Goal: Task Accomplishment & Management: Complete application form

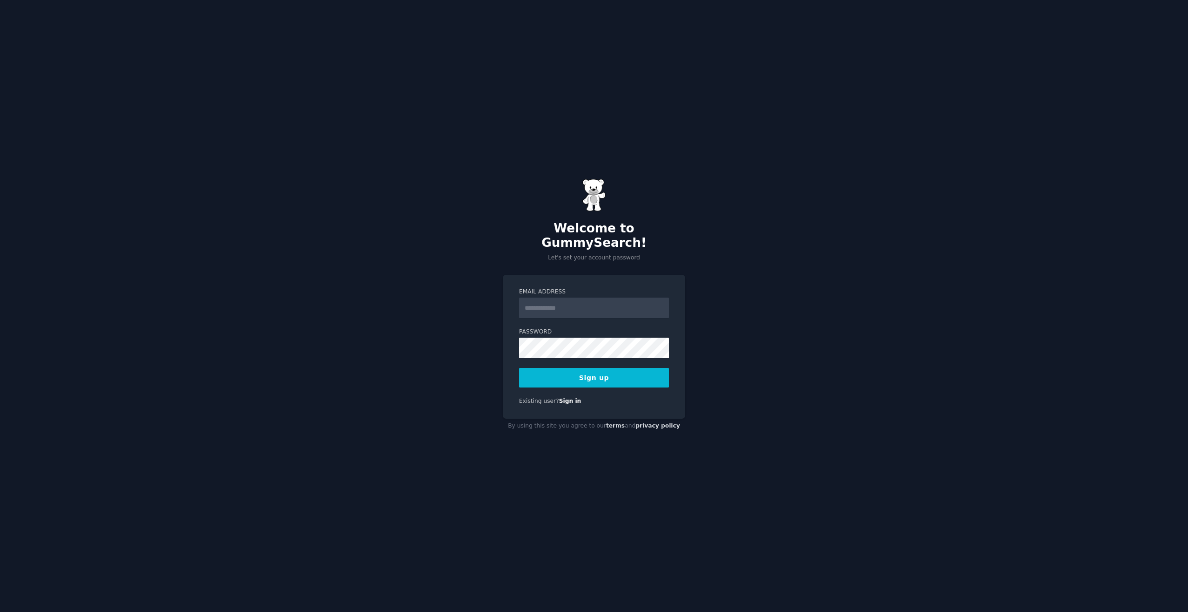
click at [556, 315] on form "Email Address Password Sign up" at bounding box center [594, 338] width 150 height 100
click at [564, 301] on input "Email Address" at bounding box center [594, 307] width 150 height 20
type input "**********"
click at [602, 375] on button "Sign up" at bounding box center [594, 378] width 150 height 20
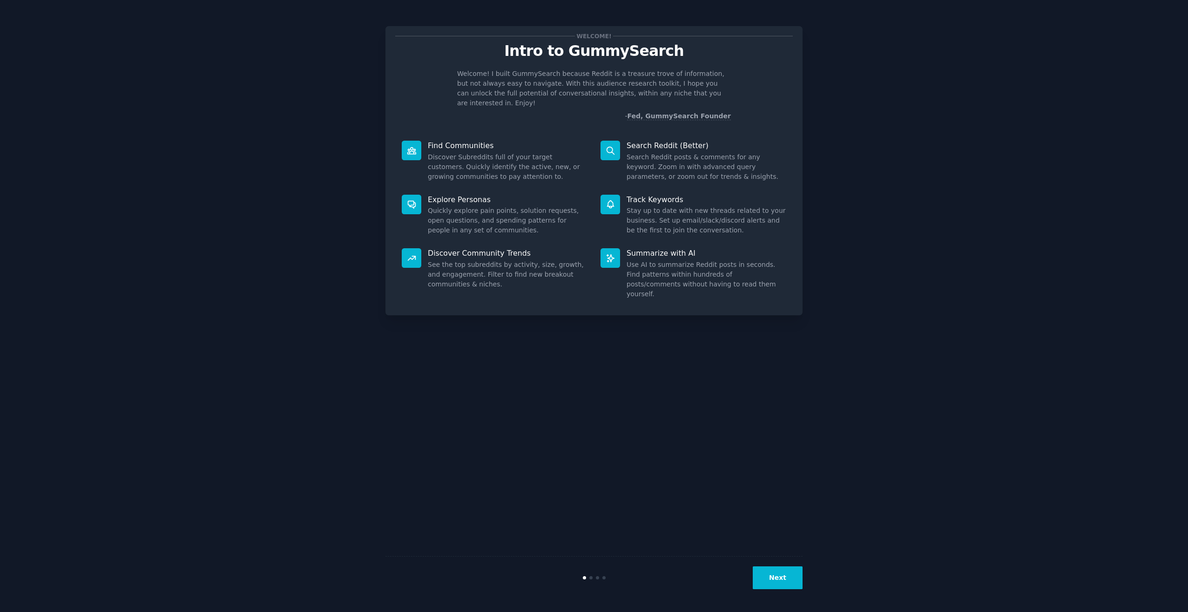
click at [778, 567] on button "Next" at bounding box center [778, 577] width 50 height 23
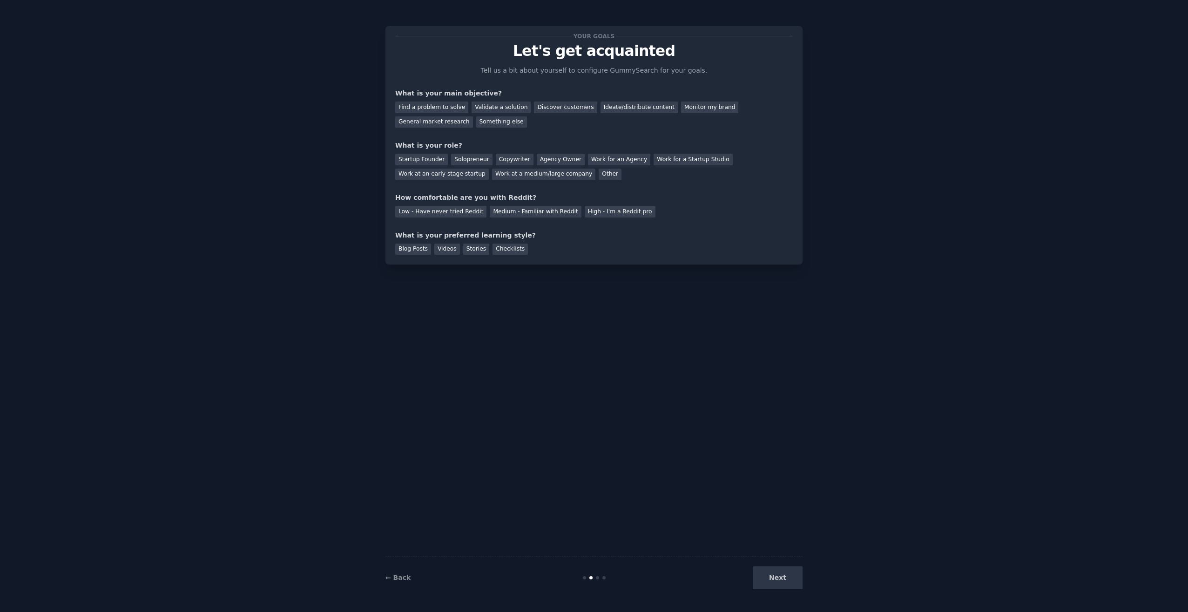
click at [778, 567] on div "Next" at bounding box center [732, 577] width 139 height 23
click at [439, 104] on div "Find a problem to solve" at bounding box center [431, 107] width 73 height 12
click at [484, 108] on div "Validate a solution" at bounding box center [500, 107] width 59 height 12
click at [681, 108] on div "Monitor my brand" at bounding box center [709, 107] width 57 height 12
click at [599, 176] on div "Other" at bounding box center [610, 174] width 23 height 12
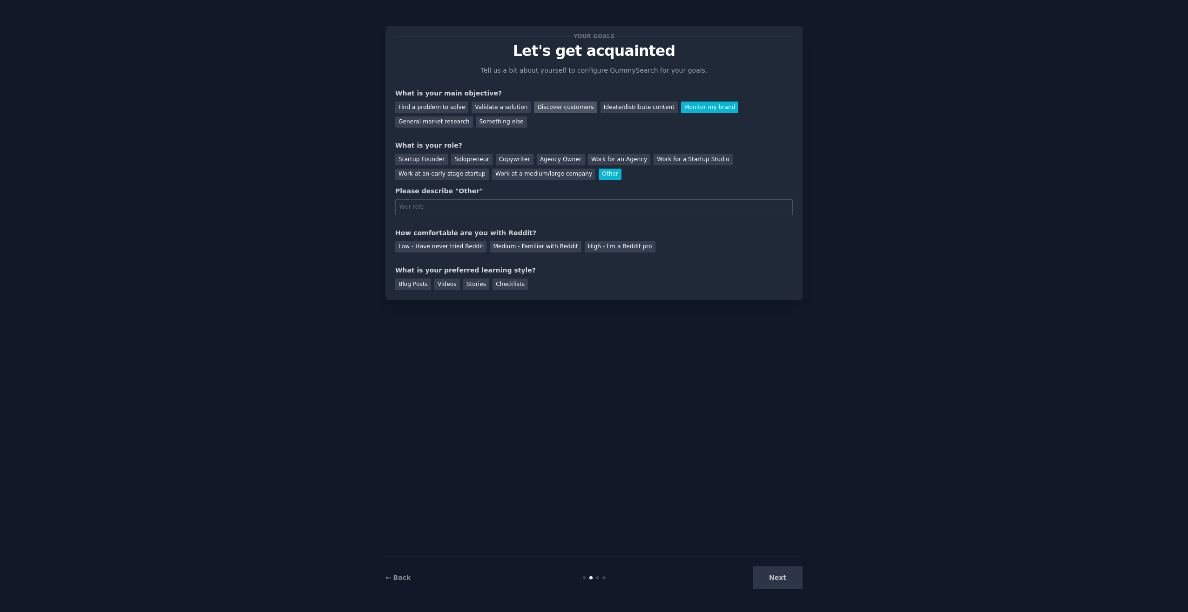
click at [566, 108] on div "Discover customers" at bounding box center [565, 107] width 63 height 12
click at [436, 107] on div "Find a problem to solve" at bounding box center [431, 107] width 73 height 12
click at [421, 128] on div "Your goals Let's get acquainted Tell us a bit about yourself to configure Gummy…" at bounding box center [593, 163] width 397 height 254
click at [476, 124] on div "Something else" at bounding box center [501, 122] width 51 height 12
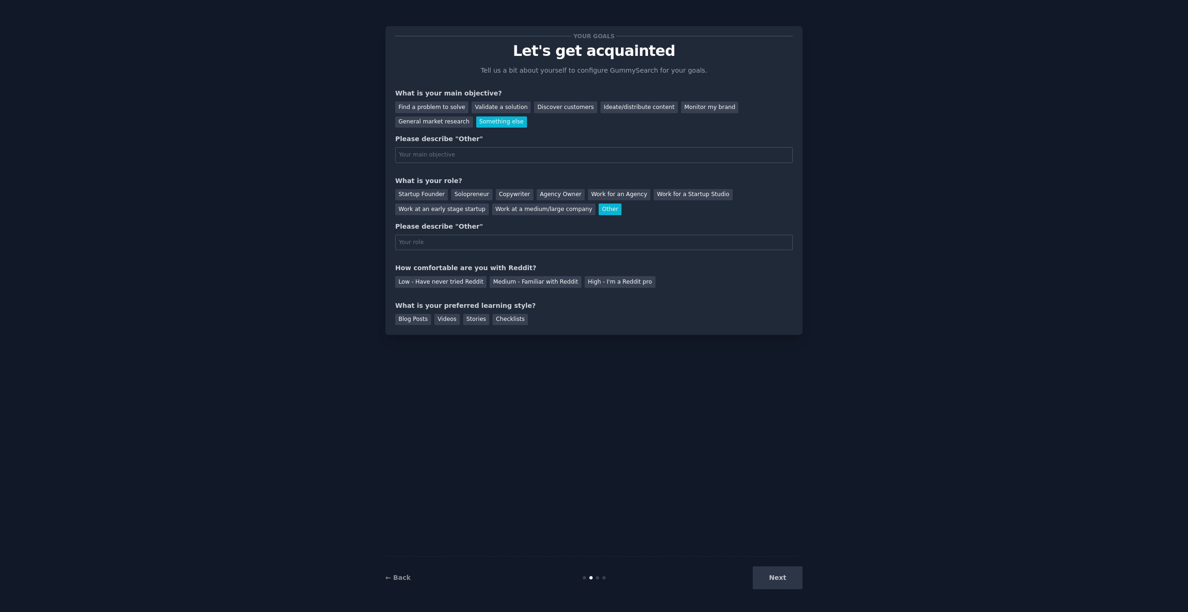
click at [451, 157] on input "text" at bounding box center [593, 155] width 397 height 16
type input "C"
click at [577, 153] on input "text" at bounding box center [593, 155] width 397 height 16
type input "Customer pain points/ POV on product"
click at [661, 360] on div "Your goals Let's get acquainted Tell us a bit about yourself to configure Gummy…" at bounding box center [593, 305] width 417 height 585
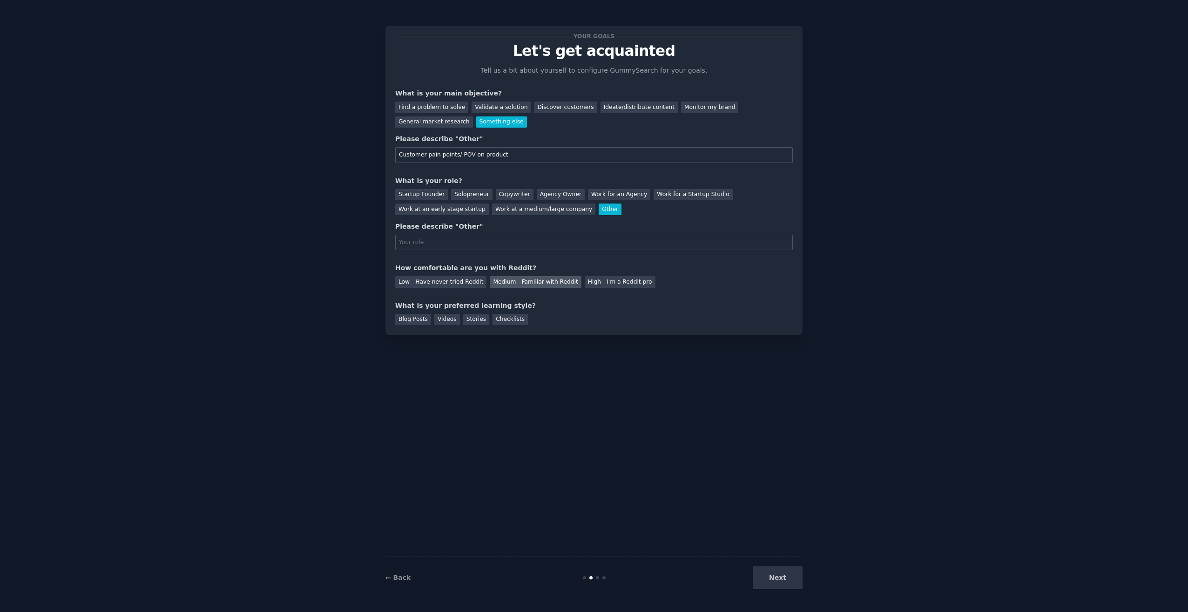
click at [528, 285] on div "Medium - Familiar with Reddit" at bounding box center [535, 282] width 91 height 12
click at [406, 323] on div "Blog Posts" at bounding box center [413, 320] width 36 height 12
click at [468, 321] on div "Stories" at bounding box center [476, 320] width 26 height 12
click at [788, 582] on div "Next" at bounding box center [732, 577] width 139 height 23
click at [591, 196] on div "Work for an Agency" at bounding box center [619, 195] width 62 height 12
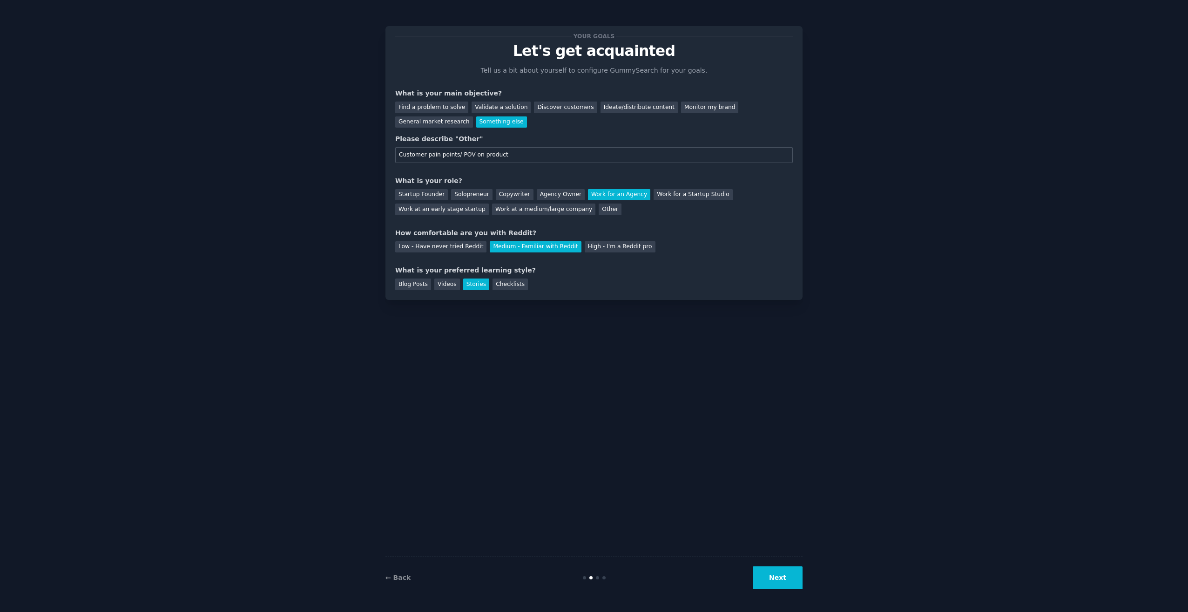
click at [776, 582] on button "Next" at bounding box center [778, 577] width 50 height 23
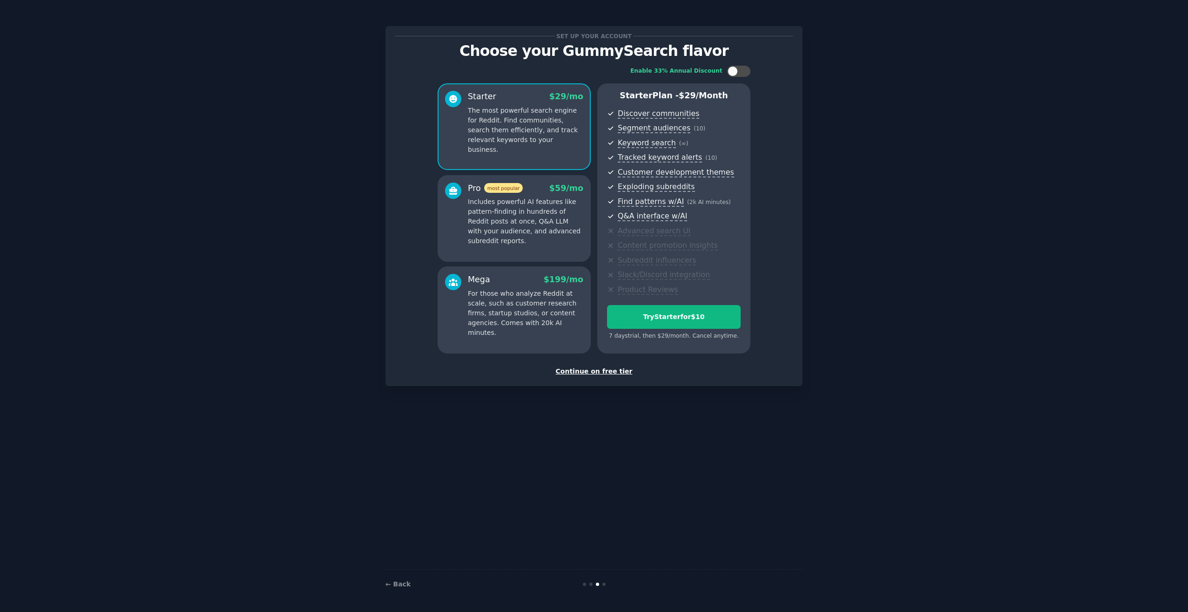
click at [302, 304] on div "Set up your account Choose your GummySearch flavor Enable 33% Annual Discount S…" at bounding box center [594, 305] width 1162 height 585
click at [735, 72] on div at bounding box center [732, 71] width 10 height 10
click at [735, 72] on icon at bounding box center [733, 71] width 5 height 5
click at [735, 72] on div at bounding box center [732, 71] width 10 height 10
click at [735, 72] on icon at bounding box center [733, 71] width 5 height 5
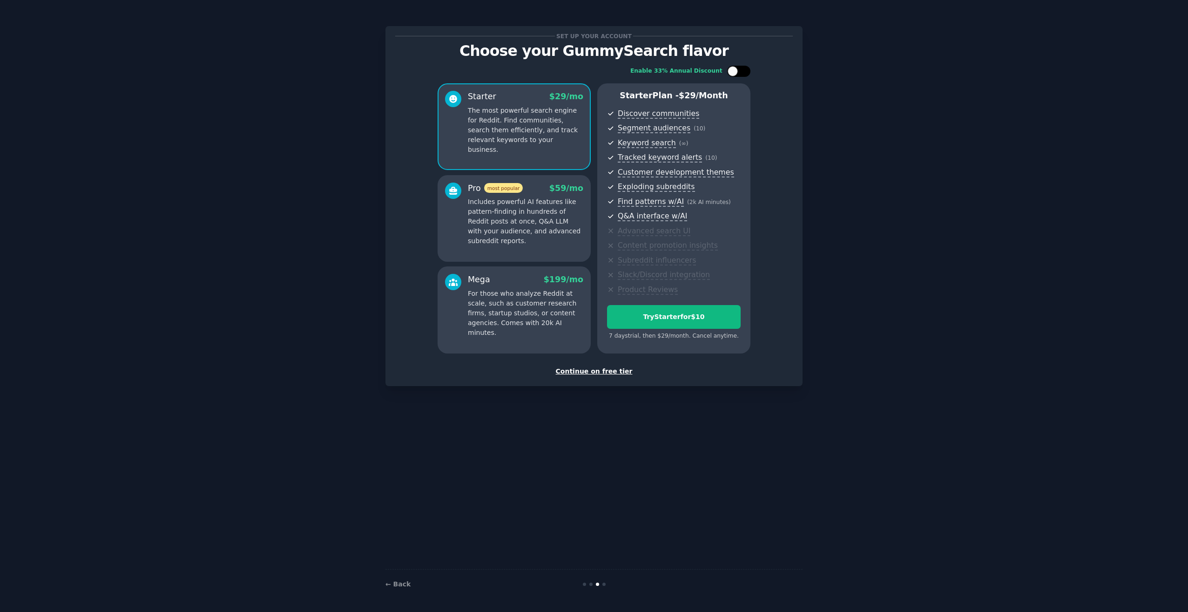
click at [735, 72] on div at bounding box center [732, 71] width 10 height 10
click at [735, 72] on icon at bounding box center [733, 71] width 5 height 5
click at [735, 72] on div at bounding box center [732, 71] width 10 height 10
click at [735, 72] on icon at bounding box center [733, 71] width 5 height 5
checkbox input "false"
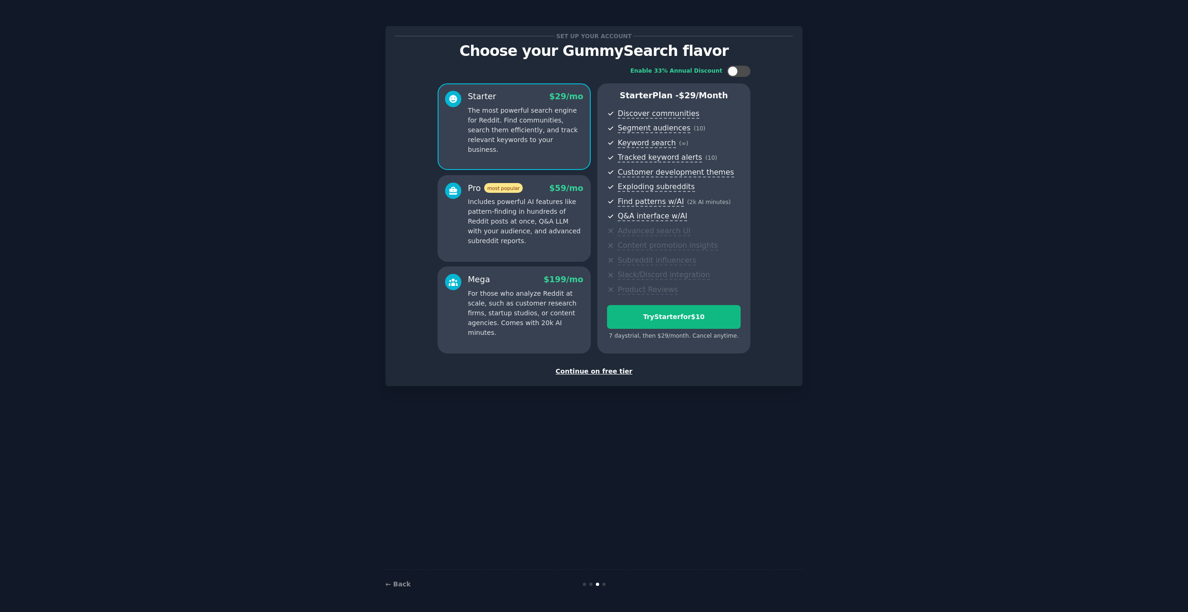
click at [902, 427] on div "Set up your account Choose your GummySearch flavor Enable 33% Annual Discount S…" at bounding box center [594, 305] width 1162 height 585
click at [574, 541] on div "Set up your account Choose your GummySearch flavor Enable 33% Annual Discount S…" at bounding box center [593, 305] width 417 height 585
click at [662, 481] on div "Set up your account Choose your GummySearch flavor Enable 33% Annual Discount S…" at bounding box center [593, 305] width 417 height 585
click at [590, 369] on div "Continue on free tier" at bounding box center [593, 371] width 397 height 10
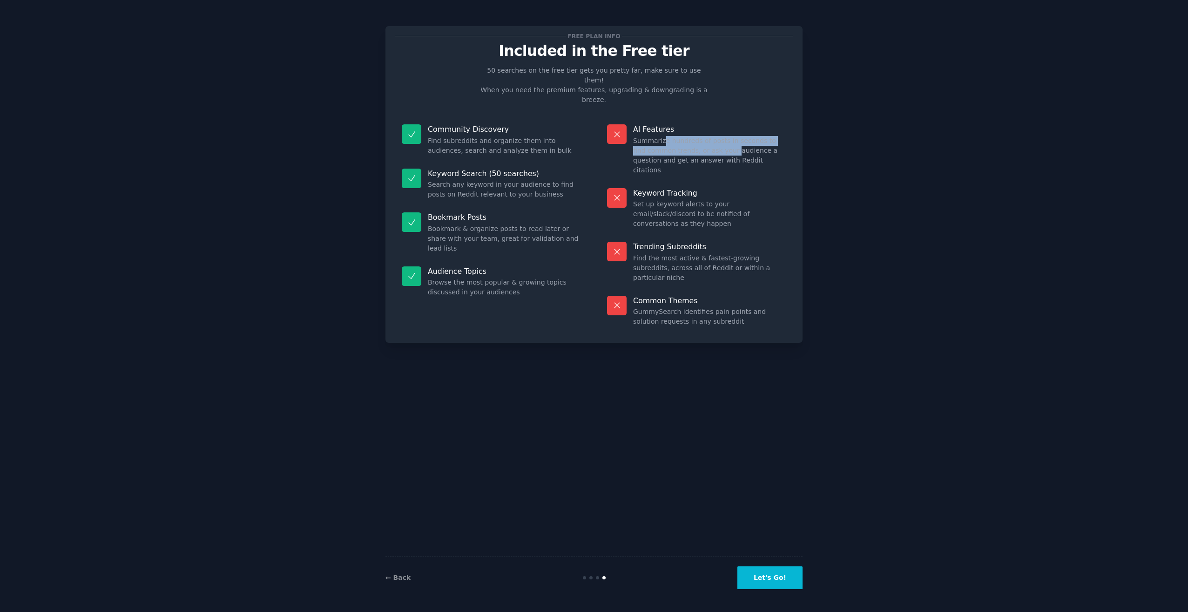
drag, startPoint x: 663, startPoint y: 120, endPoint x: 715, endPoint y: 134, distance: 54.0
click at [715, 136] on dd "Summarize hundreds of posts in seconds to find common trends, or ask your audie…" at bounding box center [709, 155] width 153 height 39
drag, startPoint x: 715, startPoint y: 134, endPoint x: 703, endPoint y: 138, distance: 12.4
click at [703, 138] on dd "Summarize hundreds of posts in seconds to find common trends, or ask your audie…" at bounding box center [709, 155] width 153 height 39
click at [397, 576] on link "← Back" at bounding box center [397, 576] width 25 height 7
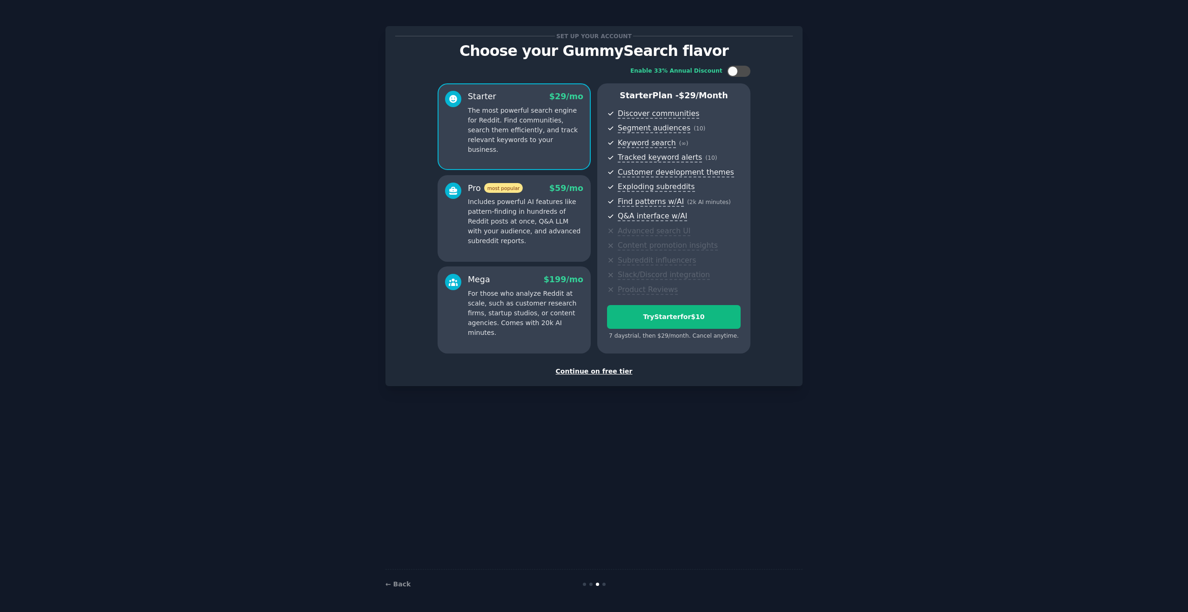
click at [505, 335] on div "Mega $ 199 /mo For those who analyze Reddit at scale, such as customer research…" at bounding box center [513, 309] width 153 height 87
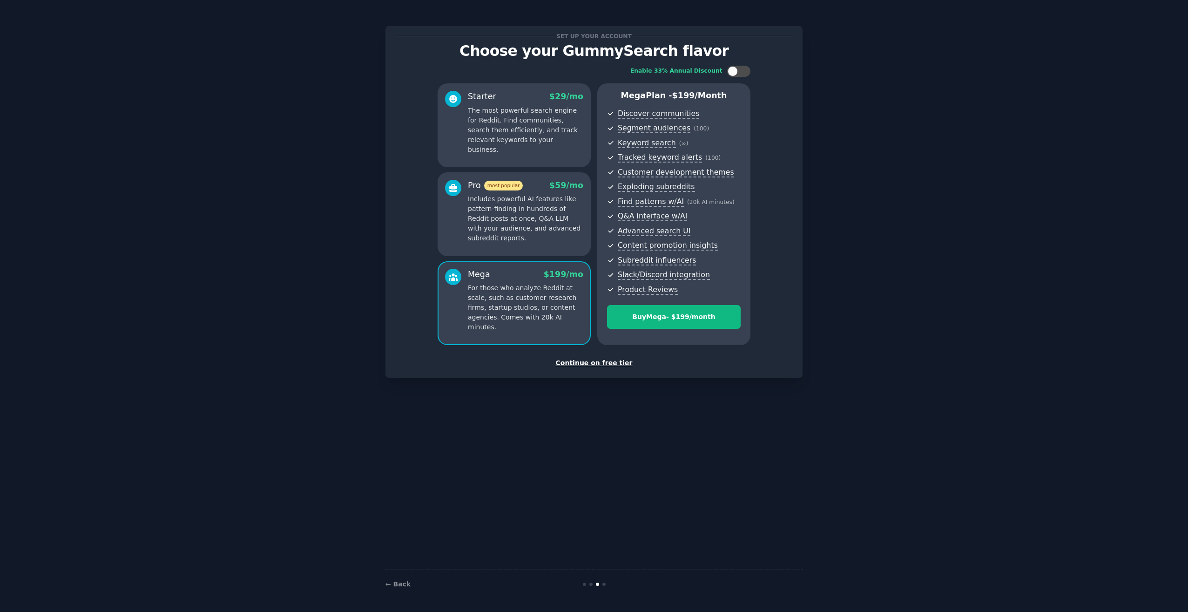
click at [595, 366] on div "Continue on free tier" at bounding box center [593, 363] width 397 height 10
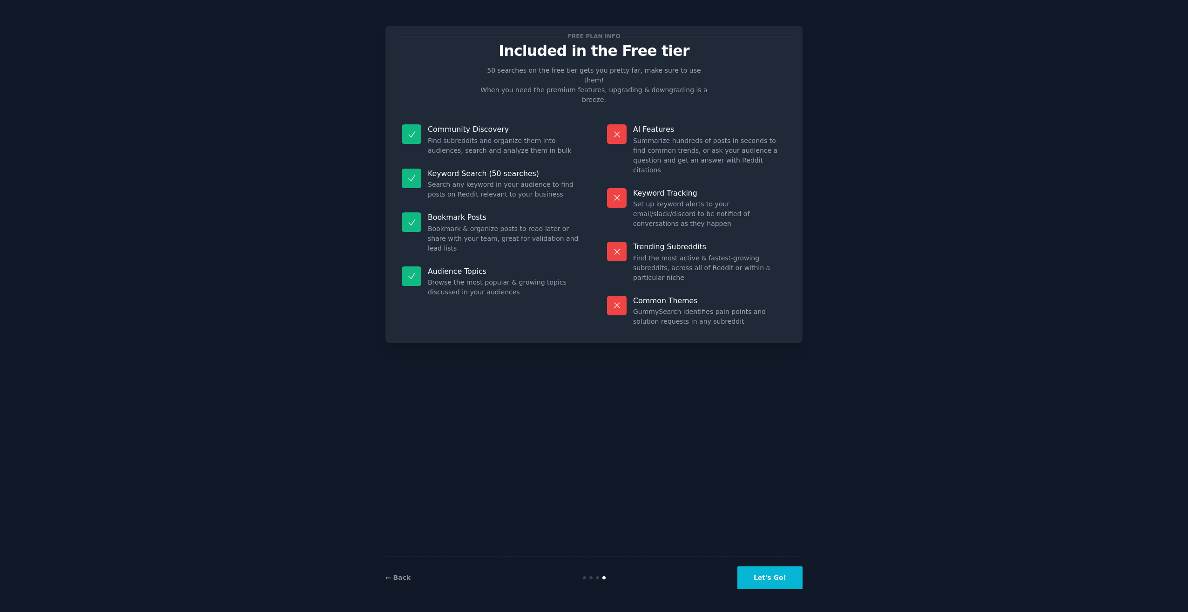
click at [754, 567] on button "Let's Go!" at bounding box center [769, 577] width 65 height 23
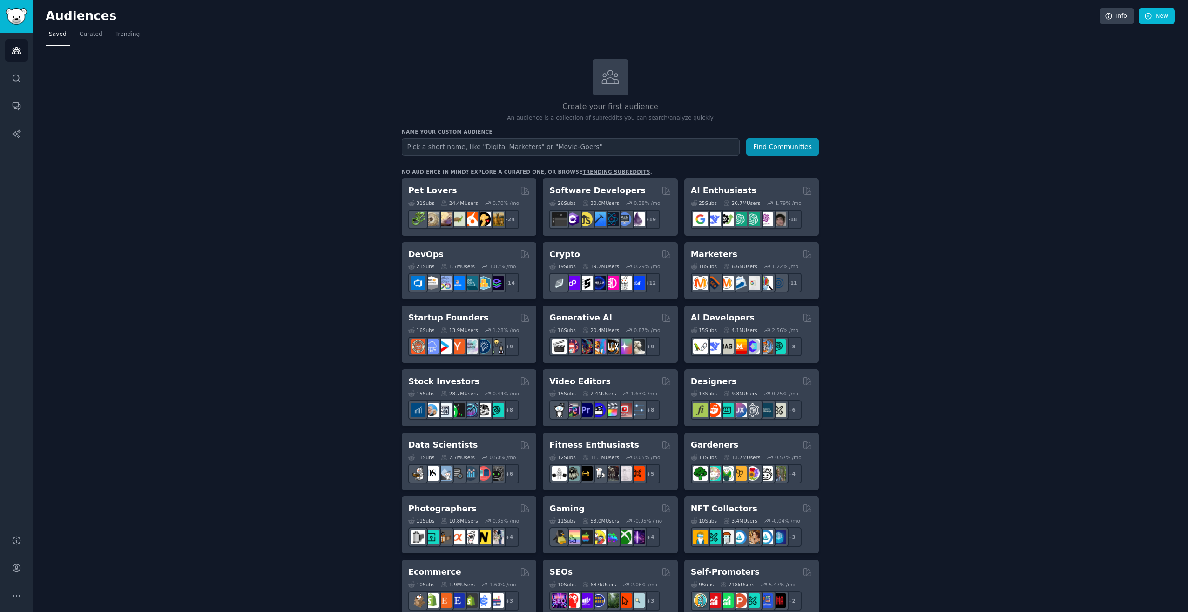
click at [478, 154] on input "text" at bounding box center [571, 146] width 338 height 17
type input "GSPro"
click at [786, 142] on button "Find Communities" at bounding box center [782, 146] width 73 height 17
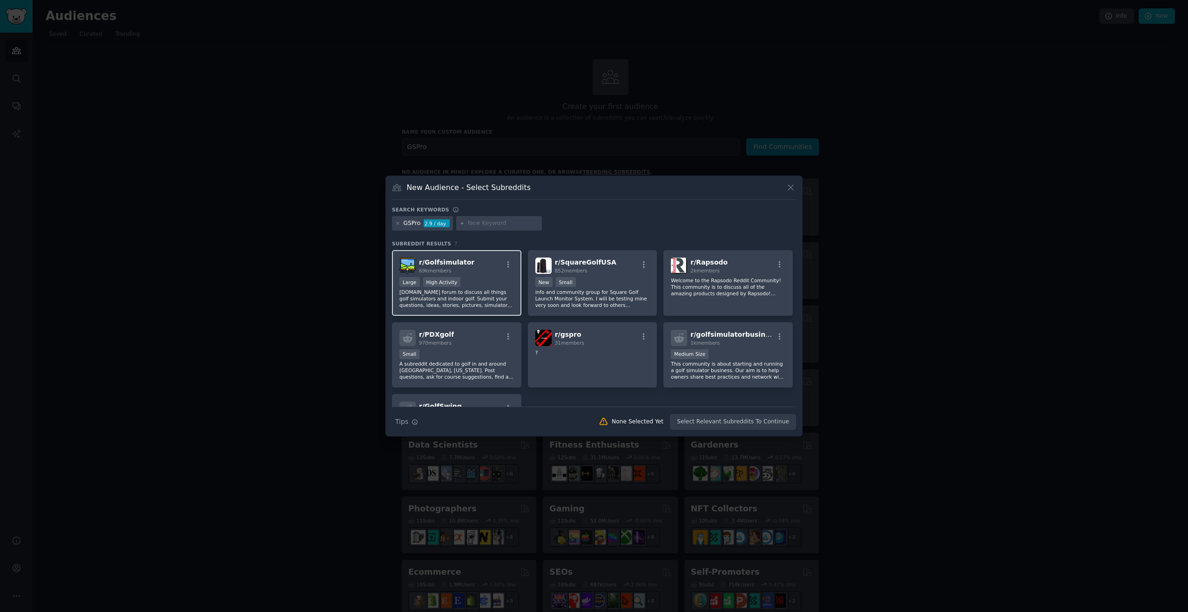
click at [467, 289] on p "[DOMAIN_NAME] forum to discuss all things golf simulators and indoor golf. Subm…" at bounding box center [456, 299] width 114 height 20
click at [782, 373] on p "This community is about starting and running a golf simulator business. Our aim…" at bounding box center [728, 370] width 114 height 20
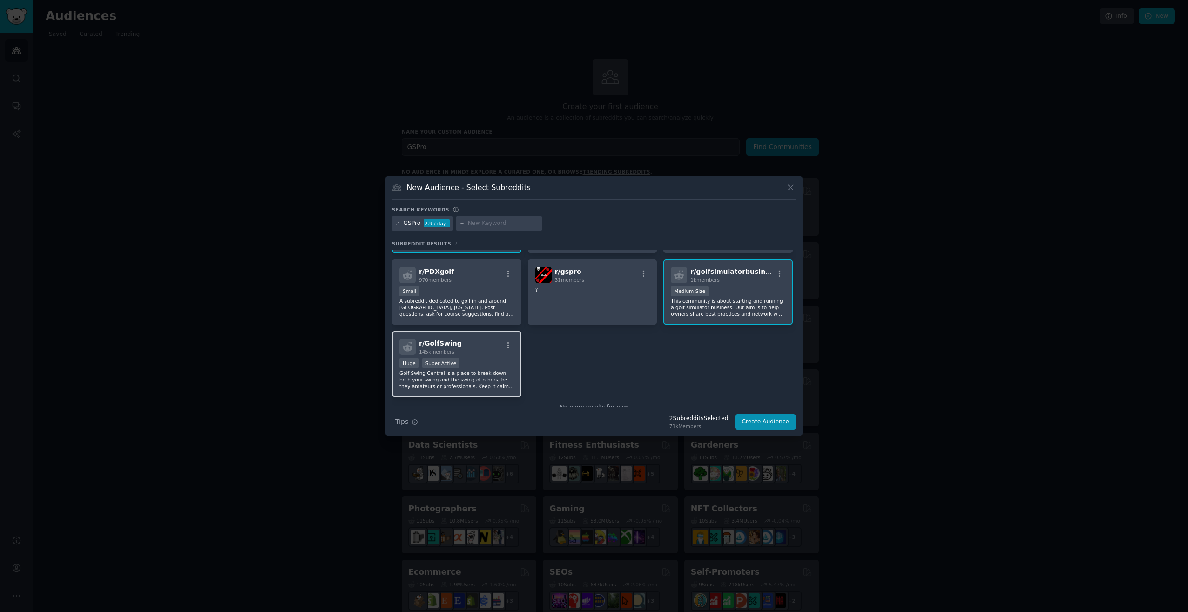
scroll to position [86, 0]
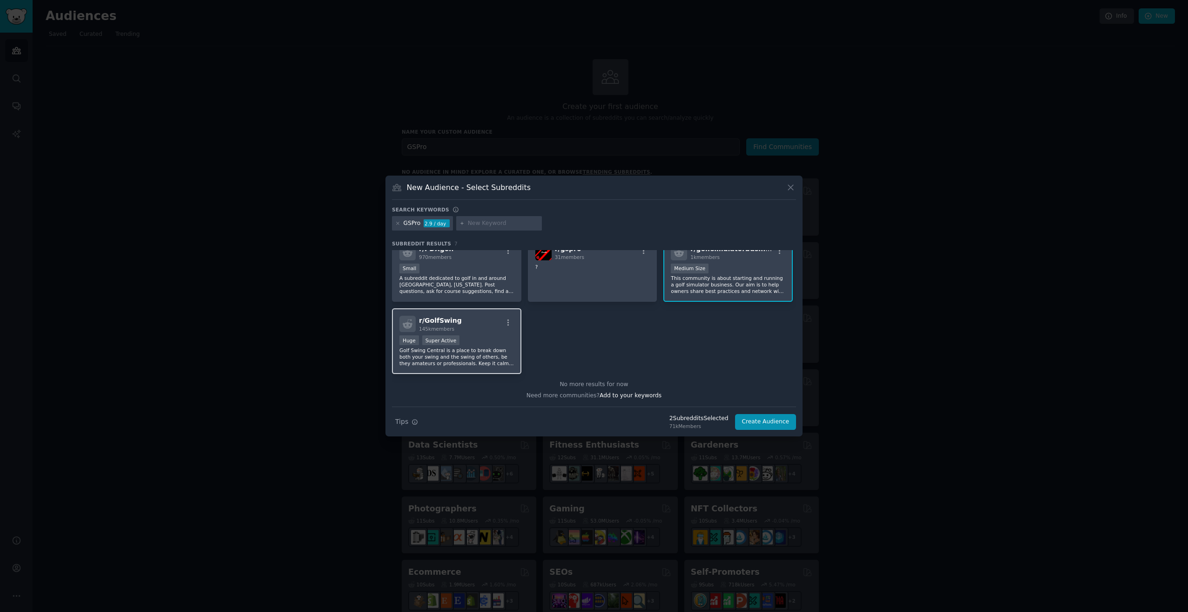
click at [457, 358] on p "Golf Swing Central is a place to break down both your swing and the swing of ot…" at bounding box center [456, 357] width 114 height 20
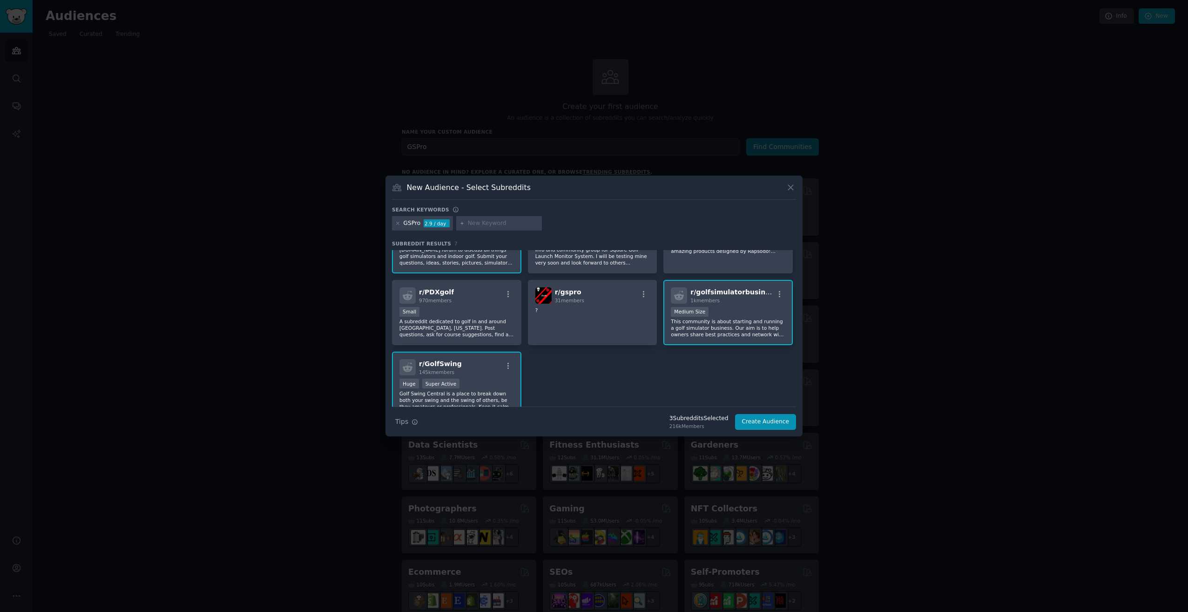
scroll to position [0, 0]
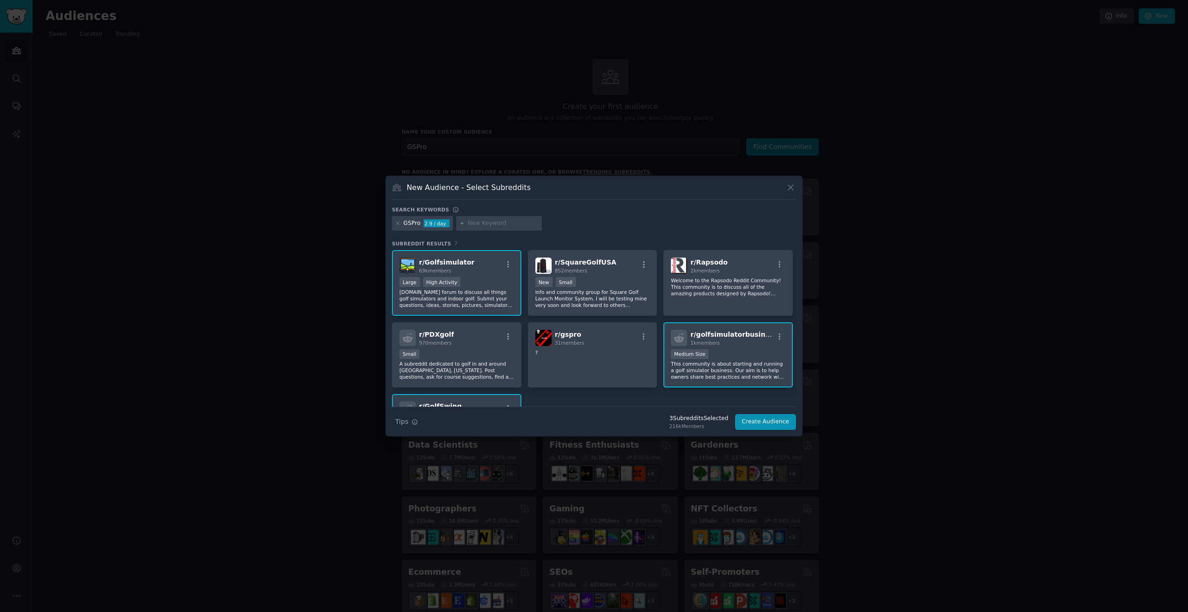
click at [482, 223] on input "text" at bounding box center [503, 223] width 71 height 8
type input "s"
type input "golf simulator"
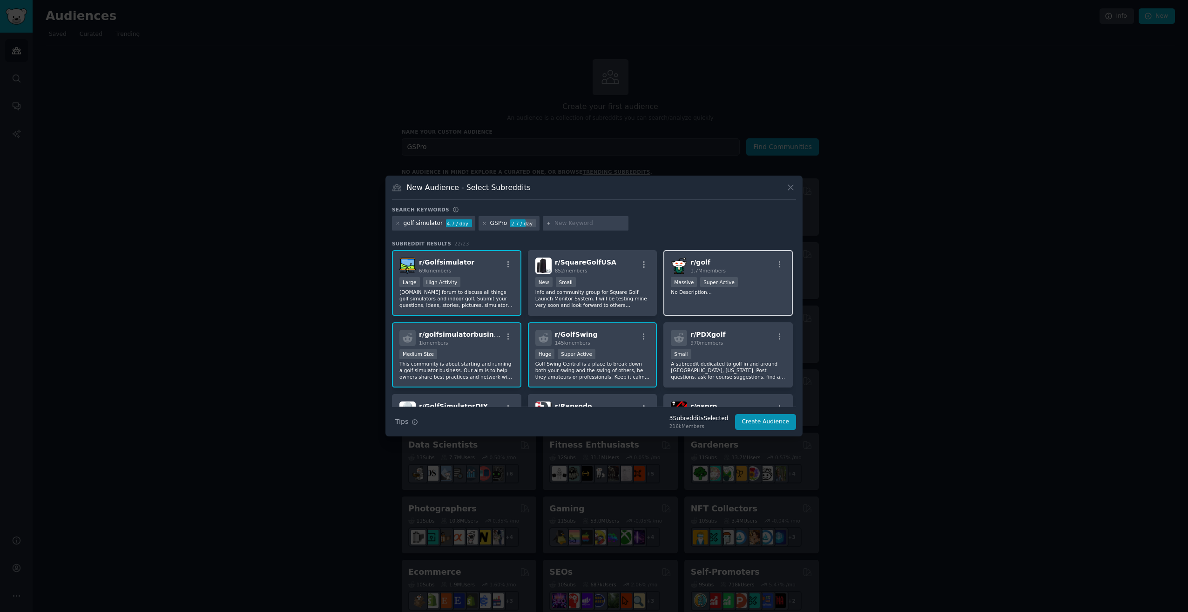
click at [731, 286] on div "Massive Super Active" at bounding box center [728, 283] width 114 height 12
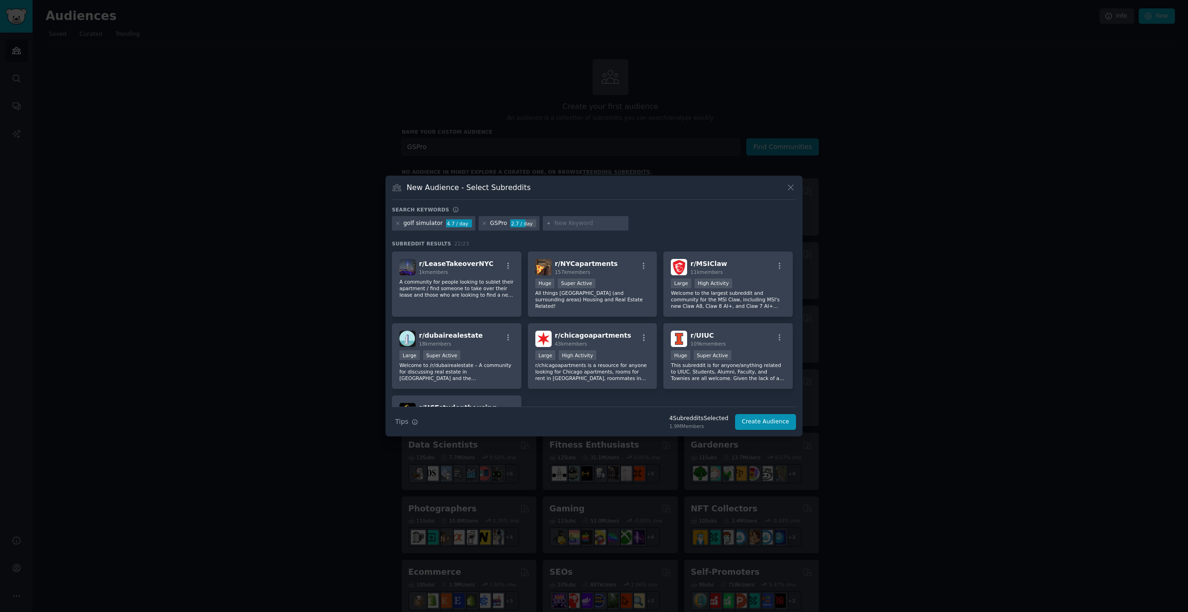
scroll to position [416, 0]
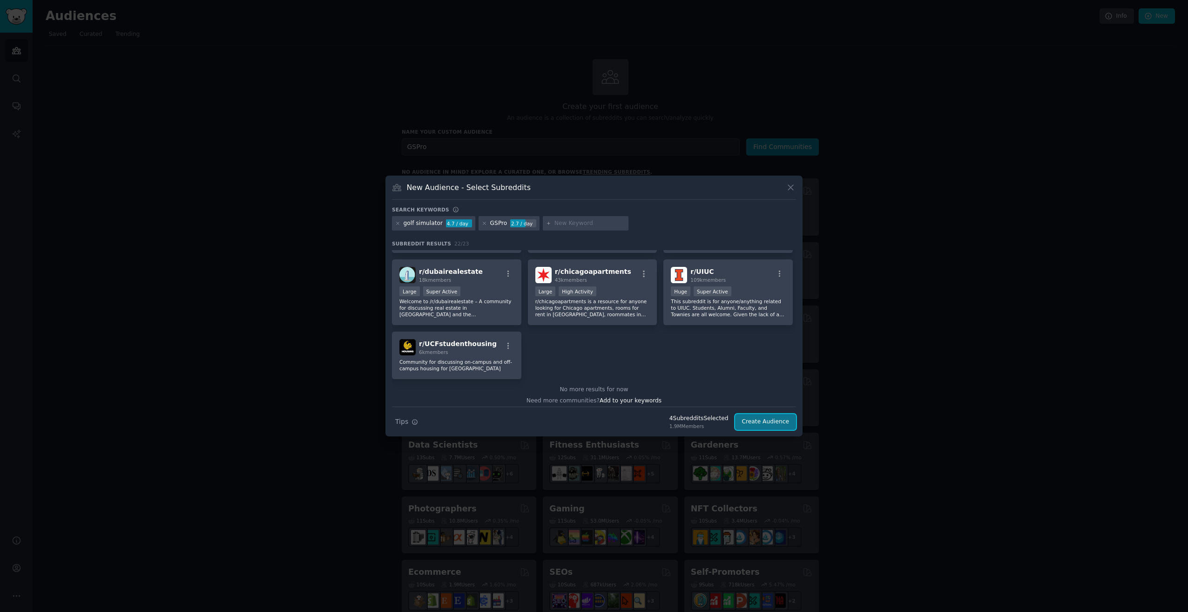
click at [785, 427] on button "Create Audience" at bounding box center [765, 422] width 61 height 16
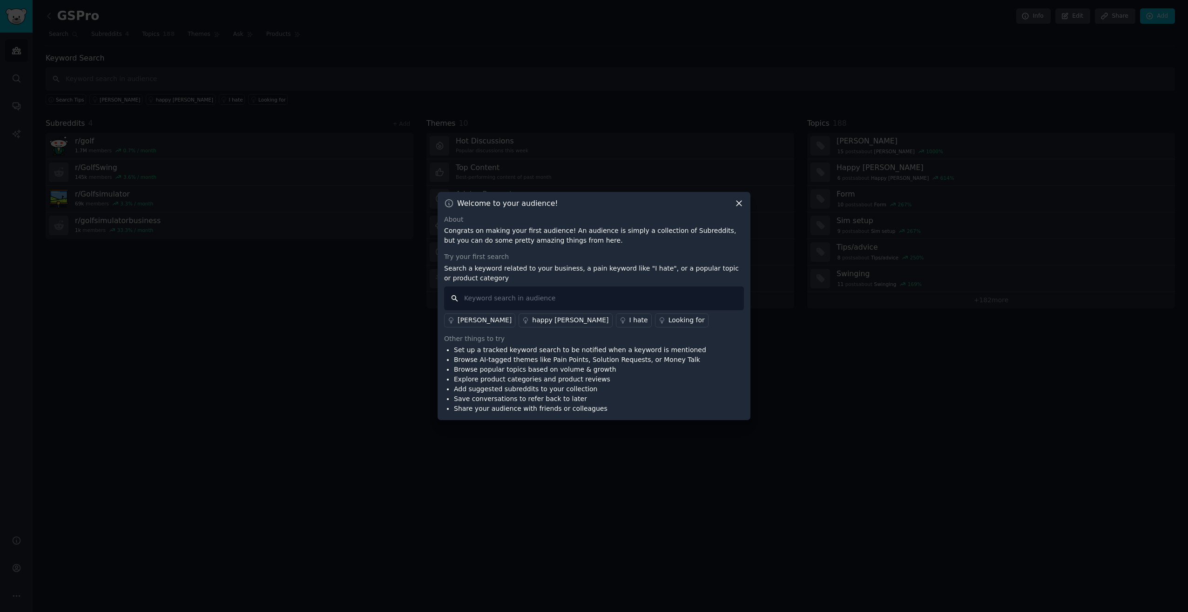
click at [524, 301] on input "text" at bounding box center [594, 298] width 300 height 24
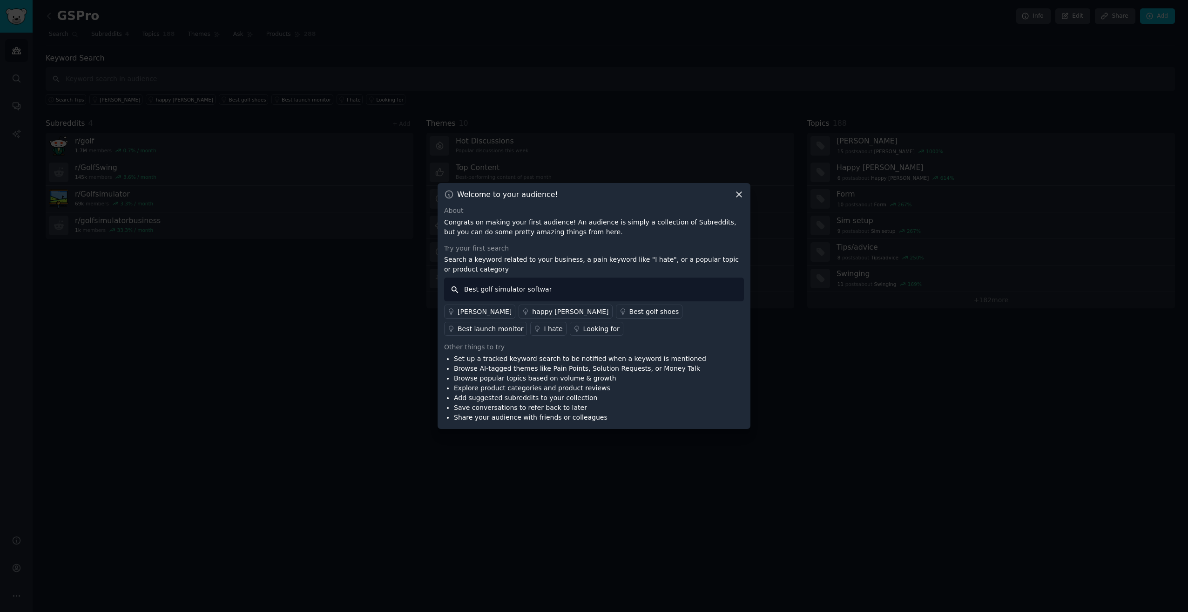
type input "Best golf simulator software"
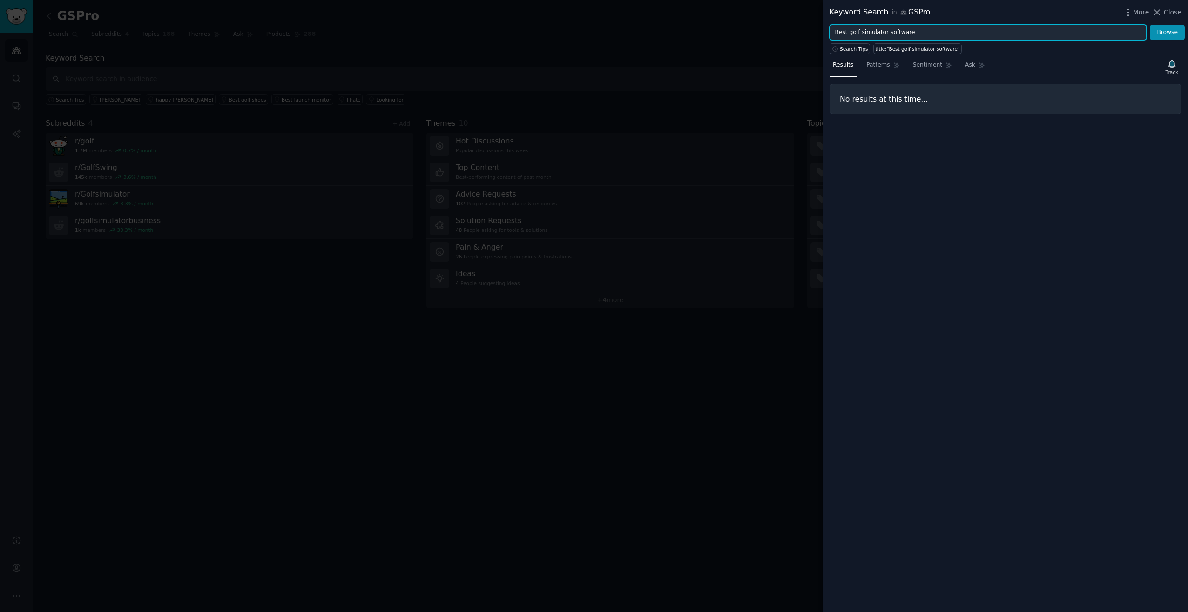
click at [841, 34] on input "Best golf simulator software" at bounding box center [987, 33] width 317 height 16
click at [1150, 25] on button "Browse" at bounding box center [1167, 33] width 35 height 16
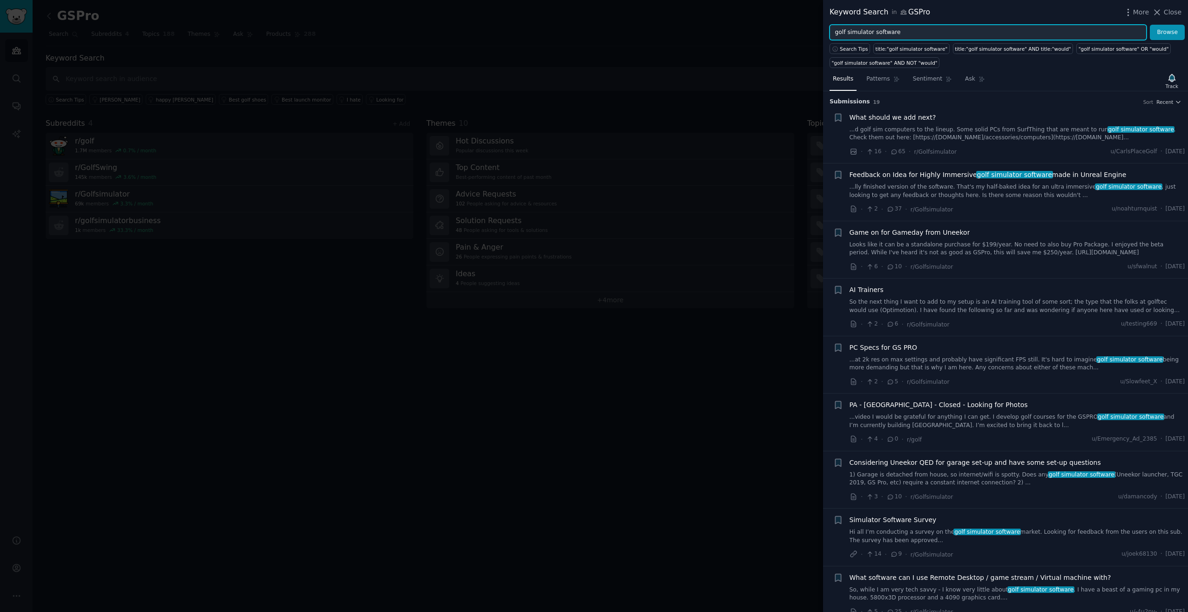
click at [862, 32] on input "golf simulator software" at bounding box center [987, 33] width 317 height 16
type input "GSPro"
click at [1150, 25] on button "Browse" at bounding box center [1167, 33] width 35 height 16
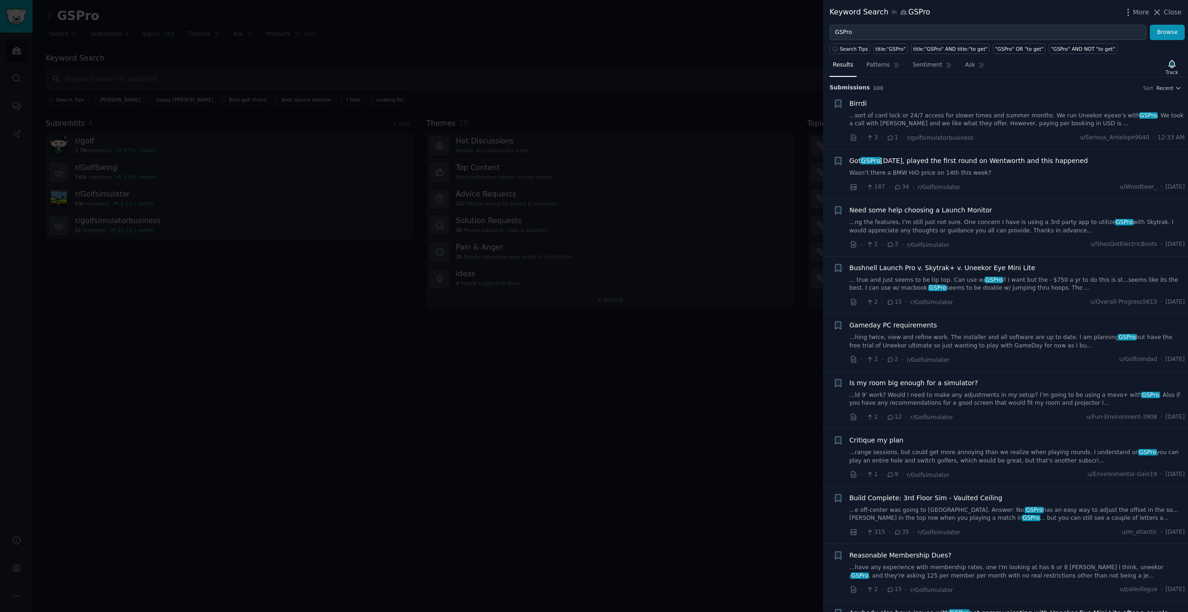
click at [311, 324] on div at bounding box center [594, 306] width 1188 height 612
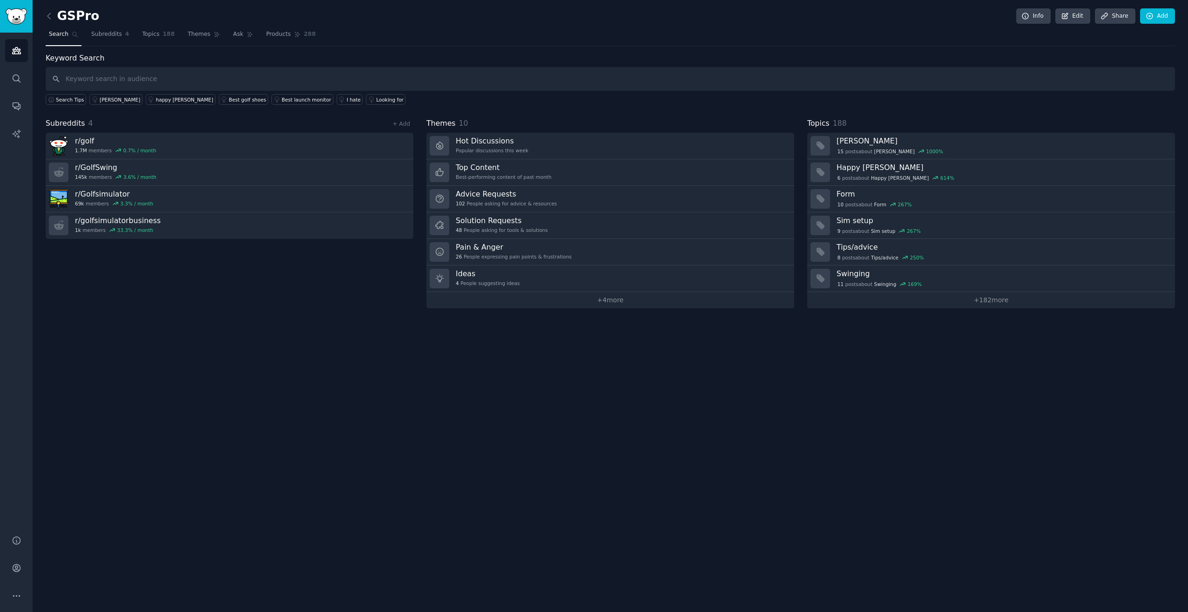
drag, startPoint x: 252, startPoint y: 191, endPoint x: 174, endPoint y: 256, distance: 101.1
click at [175, 295] on div "Subreddits 4 + Add r/ golf 1.7M members 0.7 % / month r/ GolfSwing 145k members…" at bounding box center [230, 213] width 368 height 190
click at [192, 198] on link "r/ Golfsimulator 69k members 3.3 % / month" at bounding box center [230, 199] width 368 height 27
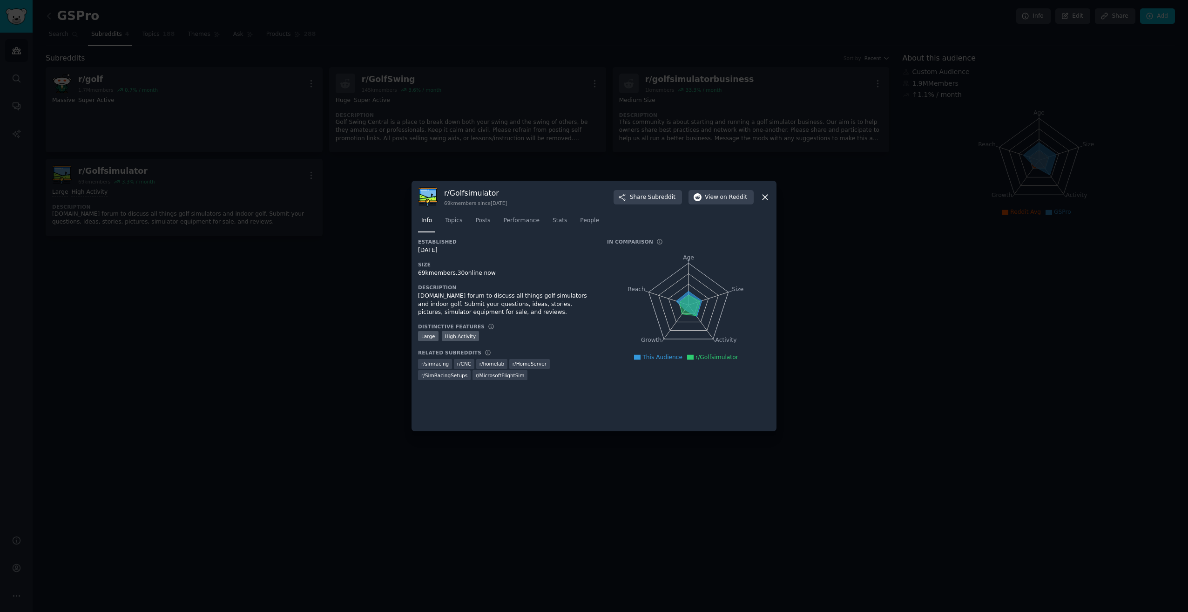
click at [268, 294] on div at bounding box center [594, 306] width 1188 height 612
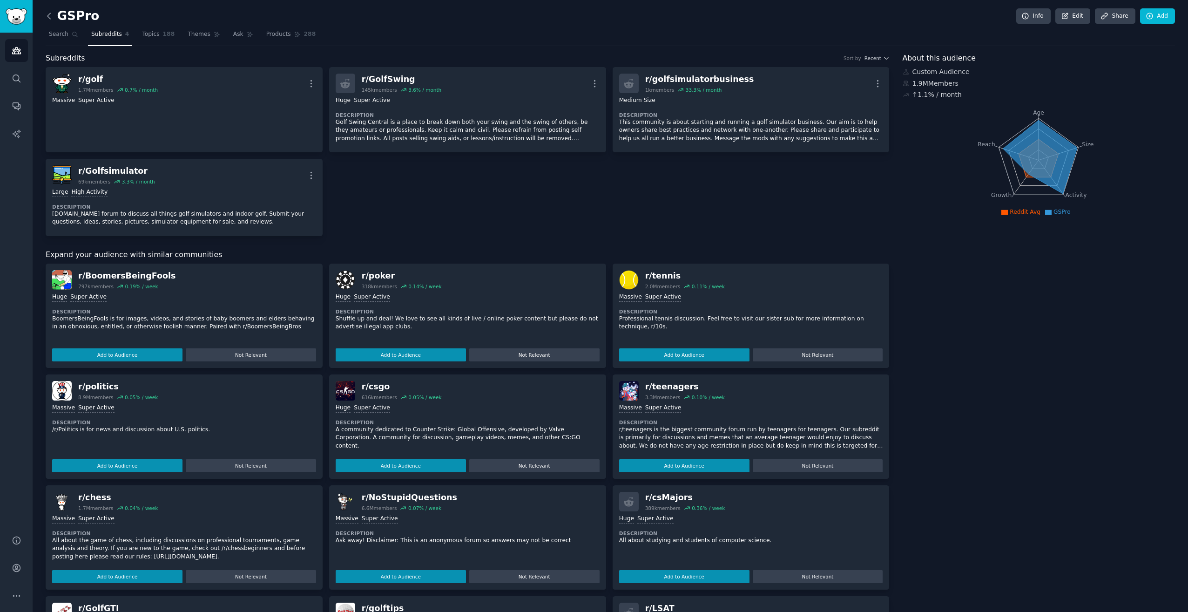
click at [48, 15] on icon at bounding box center [48, 16] width 3 height 6
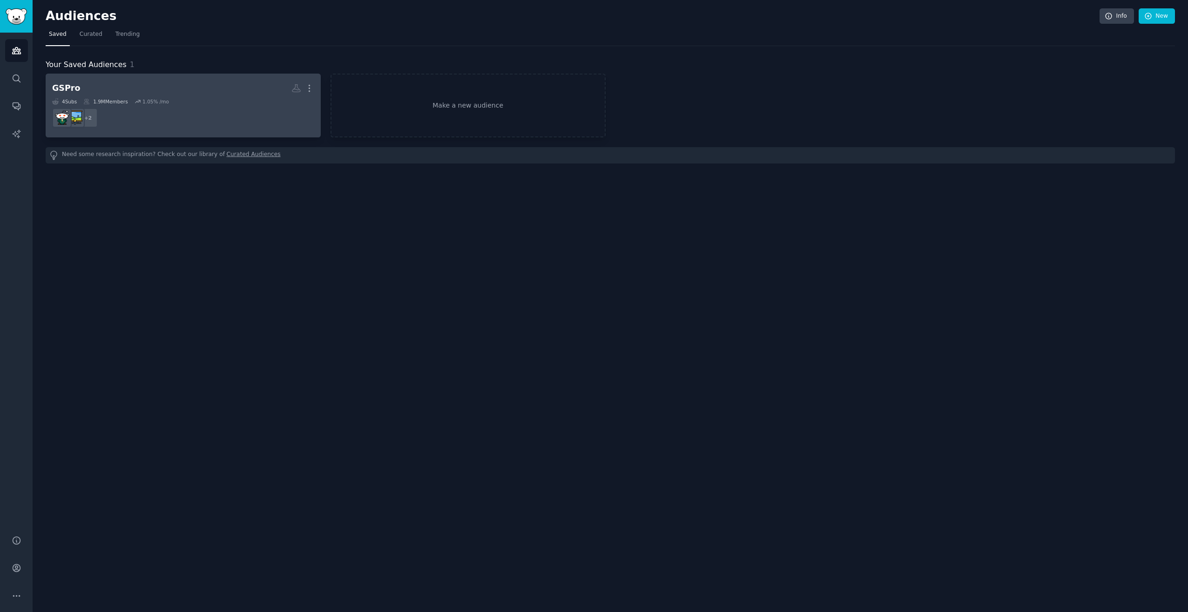
click at [155, 106] on dd "+ 2" at bounding box center [183, 118] width 262 height 26
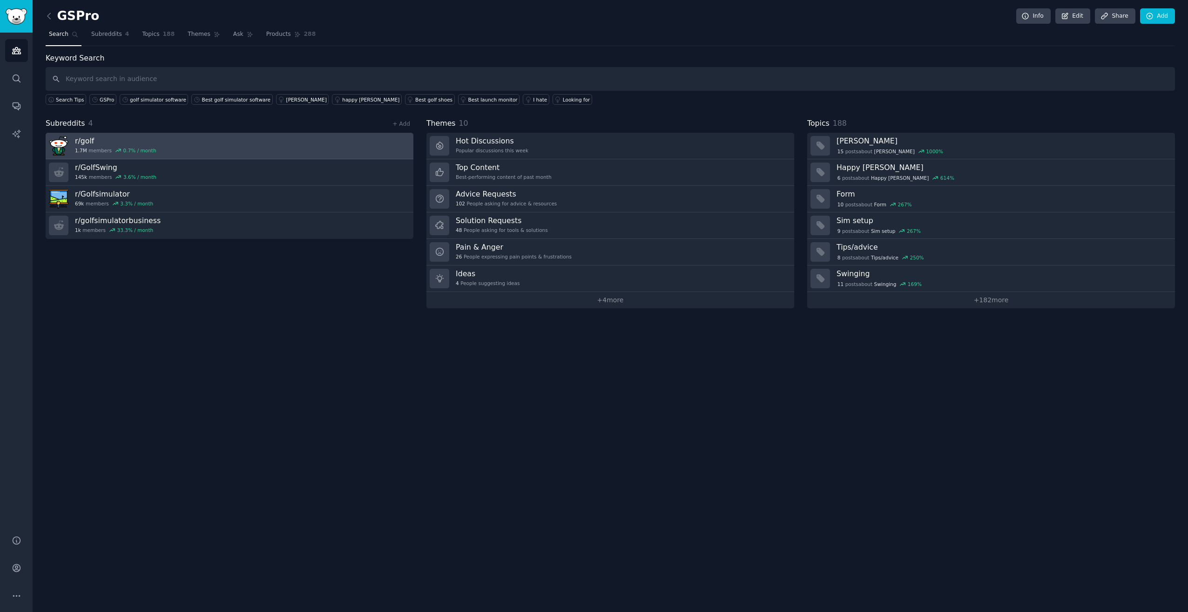
click at [291, 154] on link "r/ golf 1.7M members 0.7 % / month" at bounding box center [230, 146] width 368 height 27
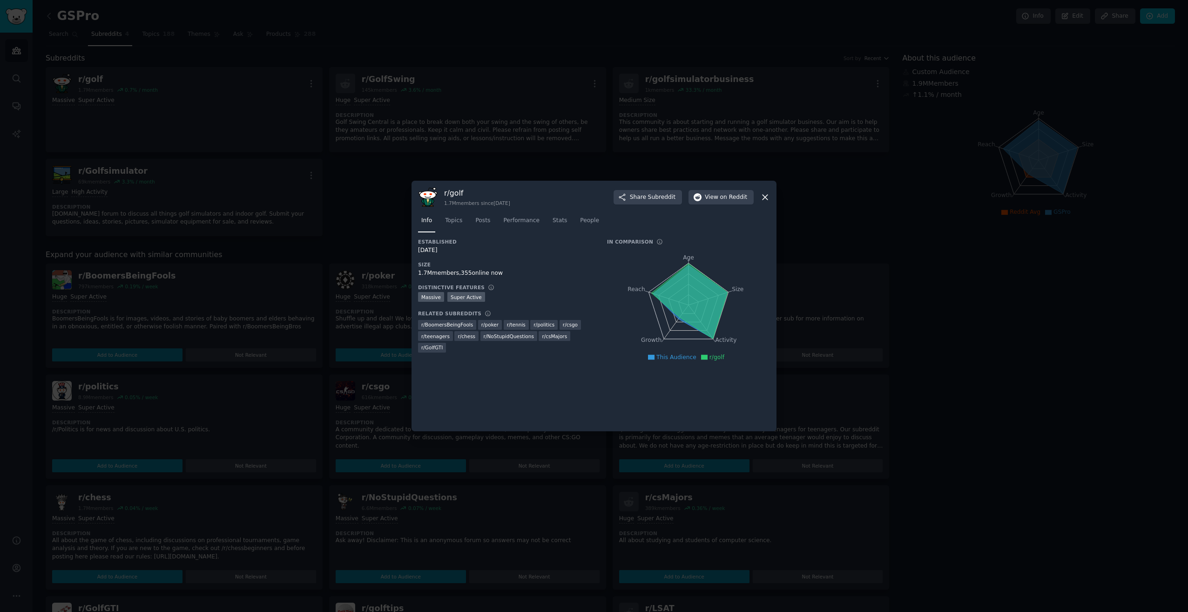
click at [767, 198] on icon at bounding box center [764, 197] width 5 height 5
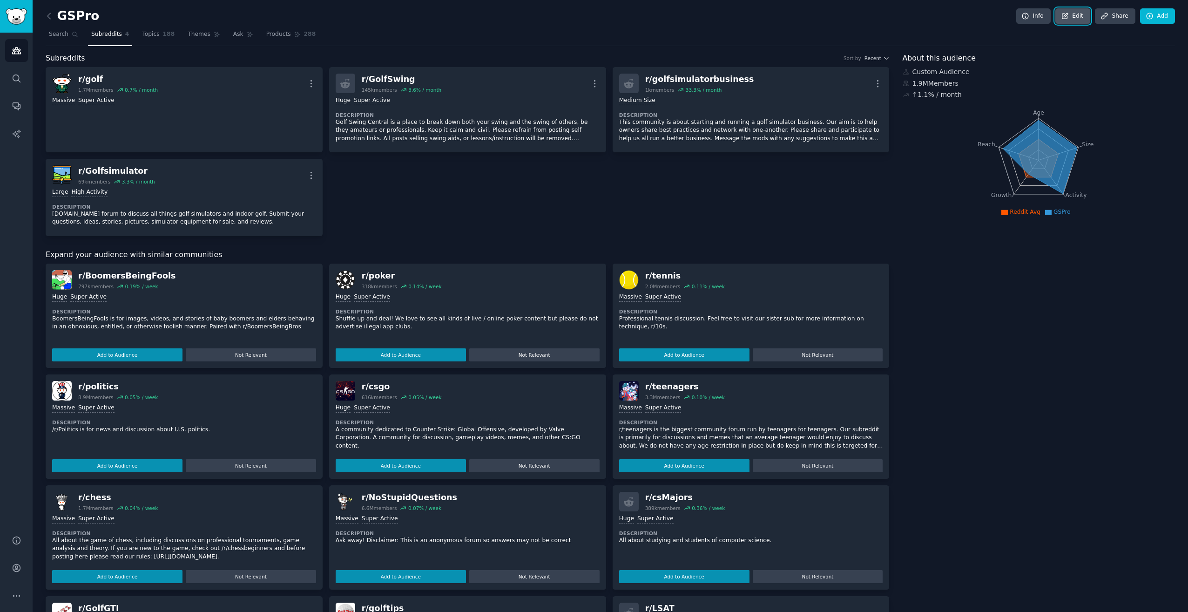
click at [1080, 16] on link "Edit" at bounding box center [1072, 16] width 35 height 16
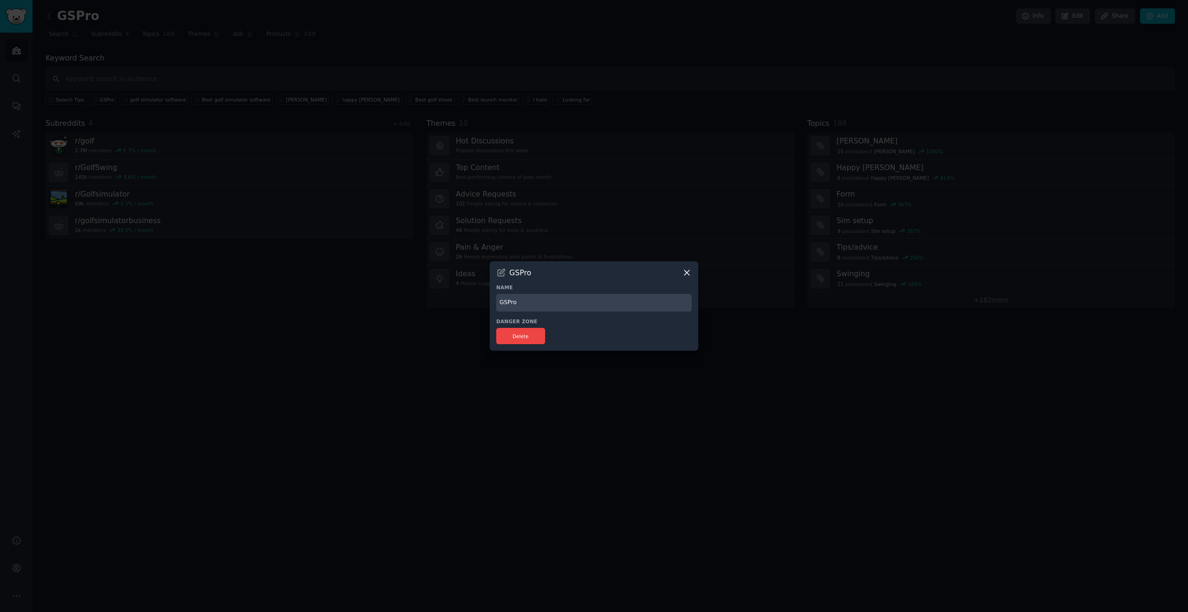
click at [685, 269] on icon at bounding box center [687, 273] width 10 height 10
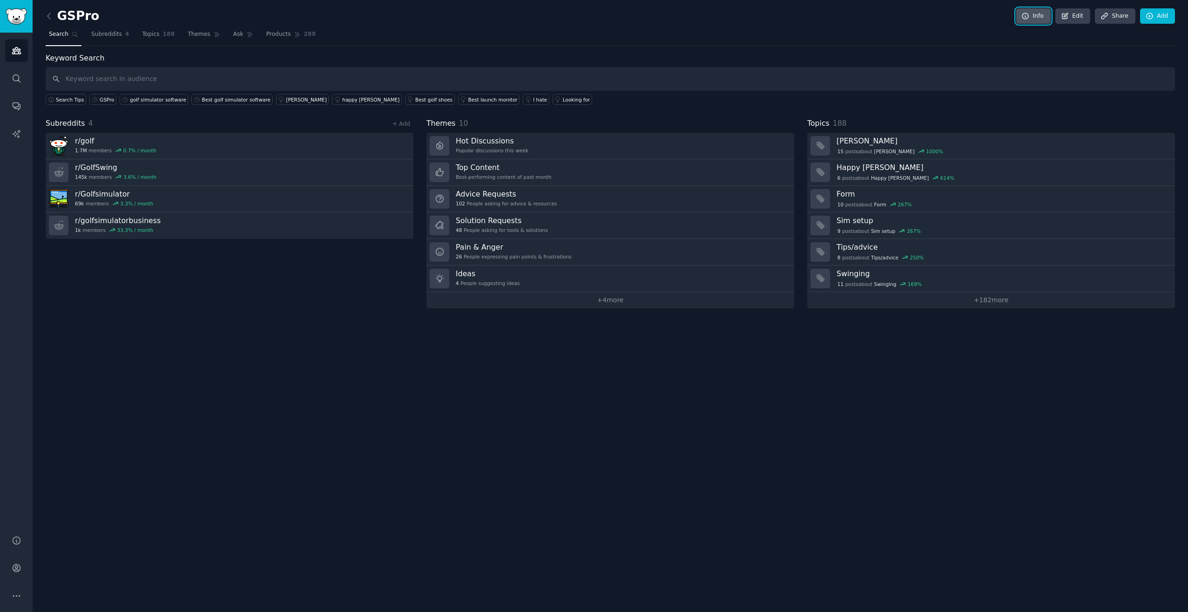
click at [1025, 17] on icon at bounding box center [1025, 16] width 8 height 8
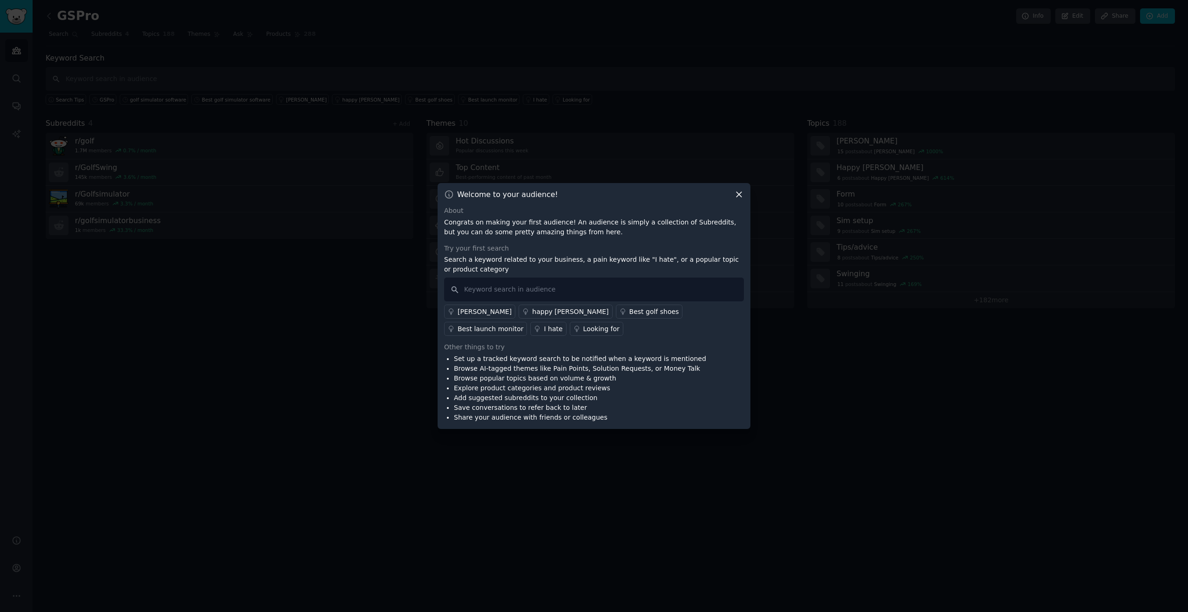
click at [738, 198] on icon at bounding box center [739, 194] width 10 height 10
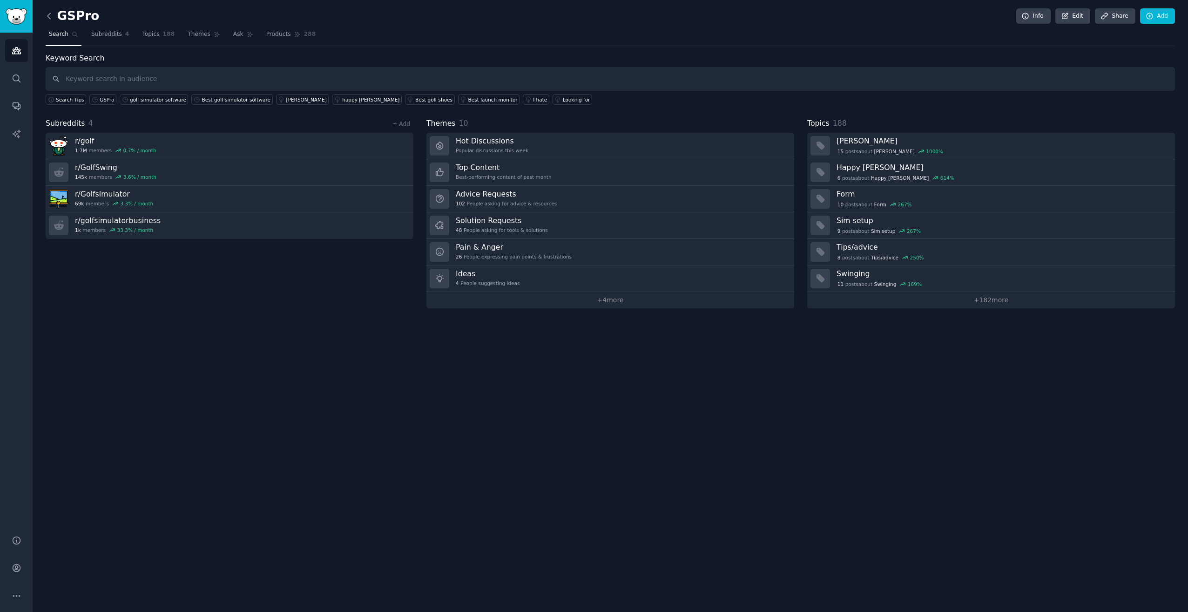
click at [48, 17] on icon at bounding box center [48, 16] width 3 height 6
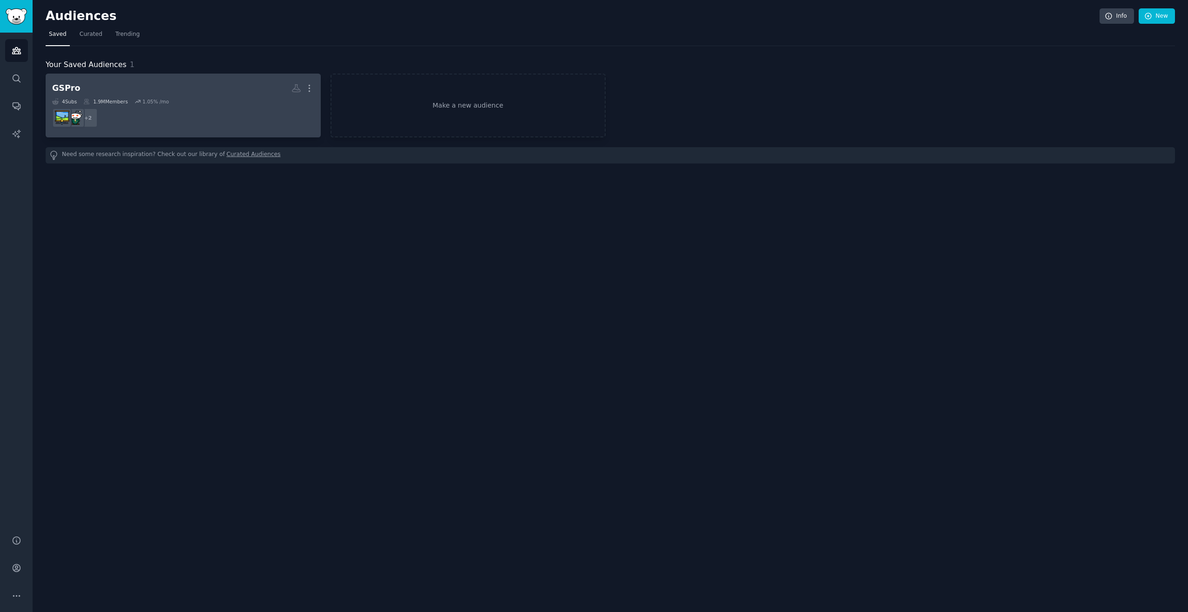
click at [150, 107] on dd "+ 2" at bounding box center [183, 118] width 262 height 26
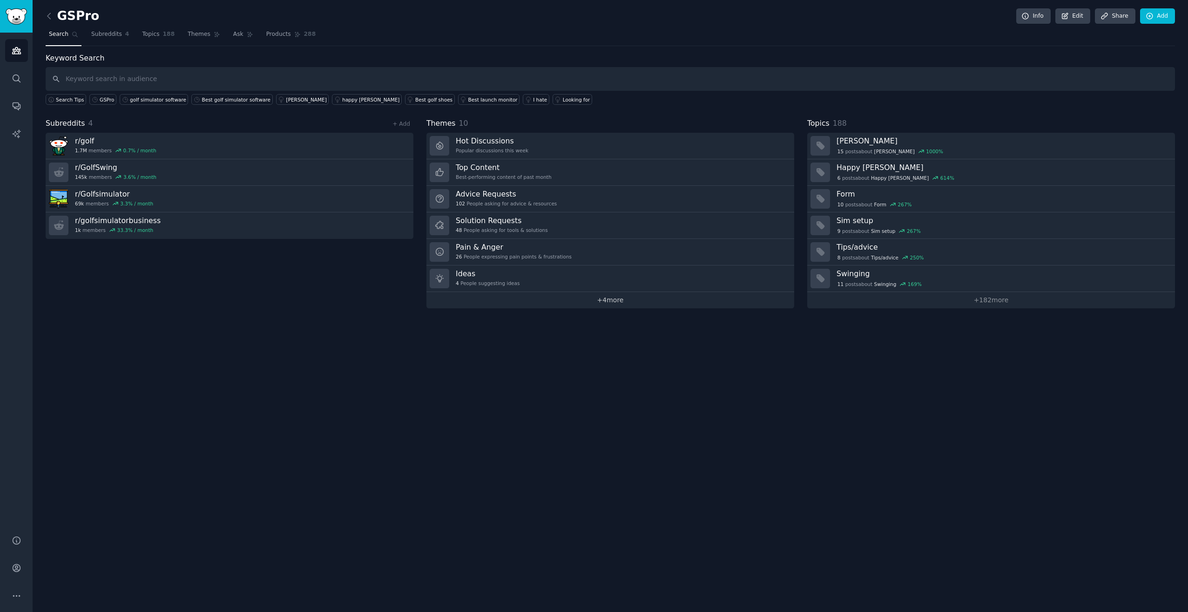
click at [609, 301] on link "+ 4 more" at bounding box center [610, 300] width 368 height 16
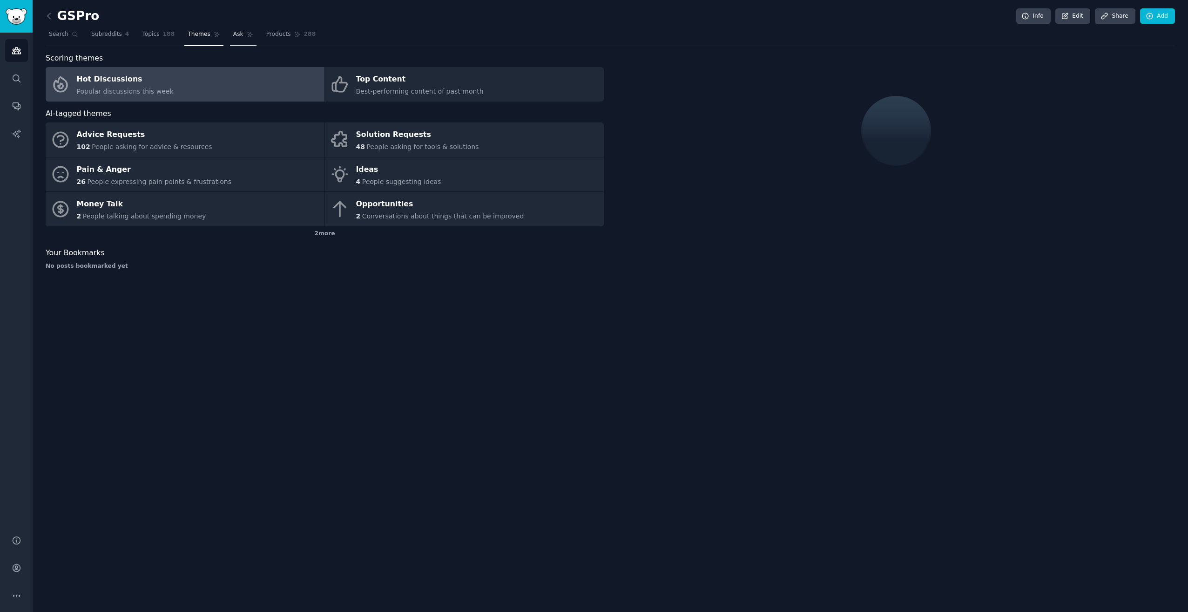
click at [233, 36] on span "Ask" at bounding box center [238, 34] width 10 height 8
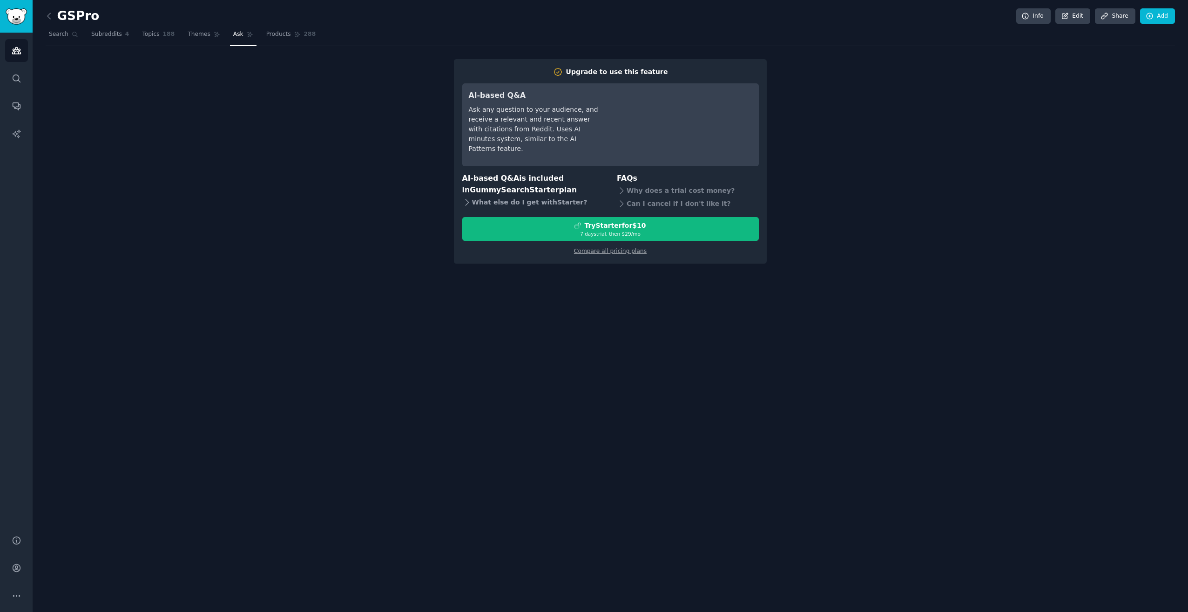
click at [505, 202] on div "What else do I get with Starter ?" at bounding box center [533, 201] width 142 height 13
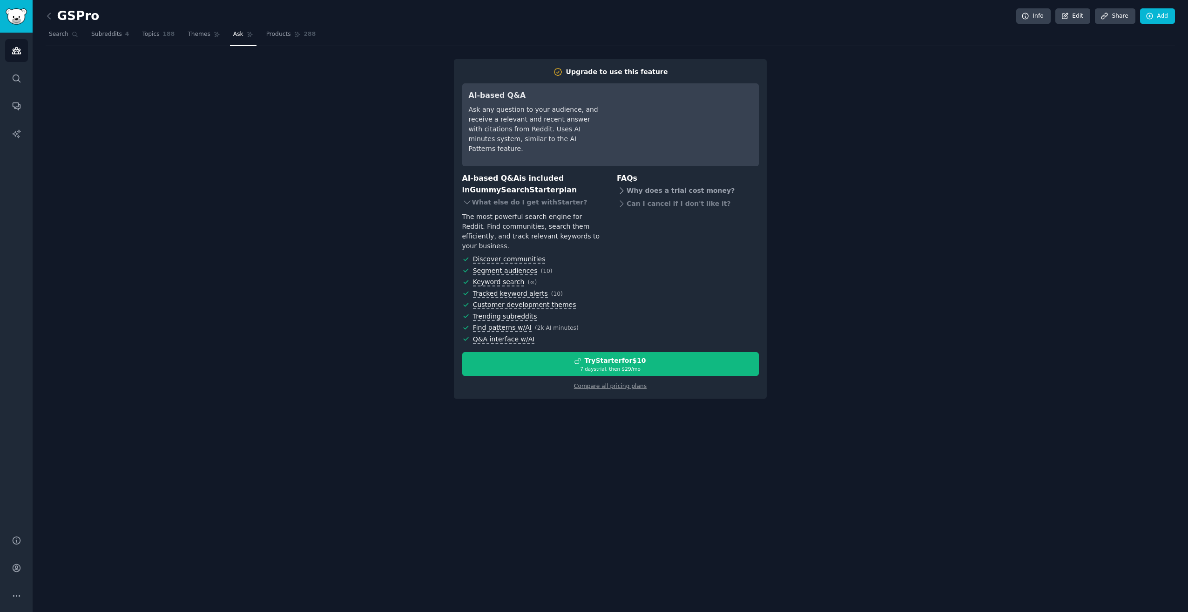
click at [668, 189] on div "Why does a trial cost money?" at bounding box center [688, 190] width 142 height 13
click at [633, 222] on div "Can I cancel if I don't like it?" at bounding box center [688, 220] width 142 height 13
click at [625, 383] on link "Compare all pricing plans" at bounding box center [610, 386] width 73 height 7
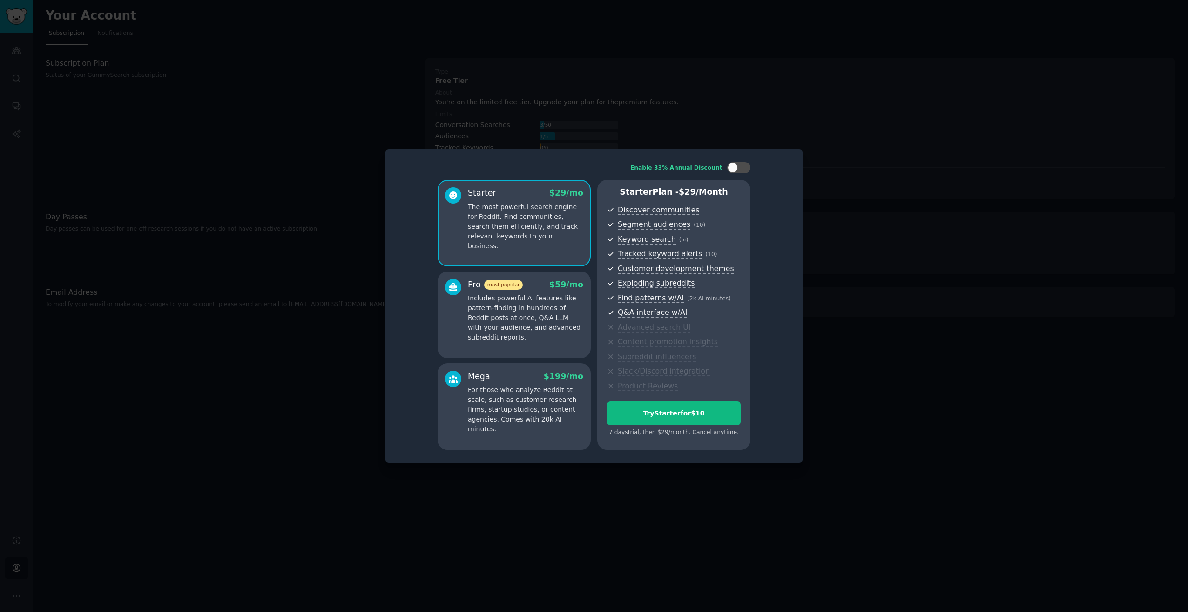
click at [477, 406] on p "For those who analyze Reddit at scale, such as customer research firms, startup…" at bounding box center [525, 409] width 115 height 49
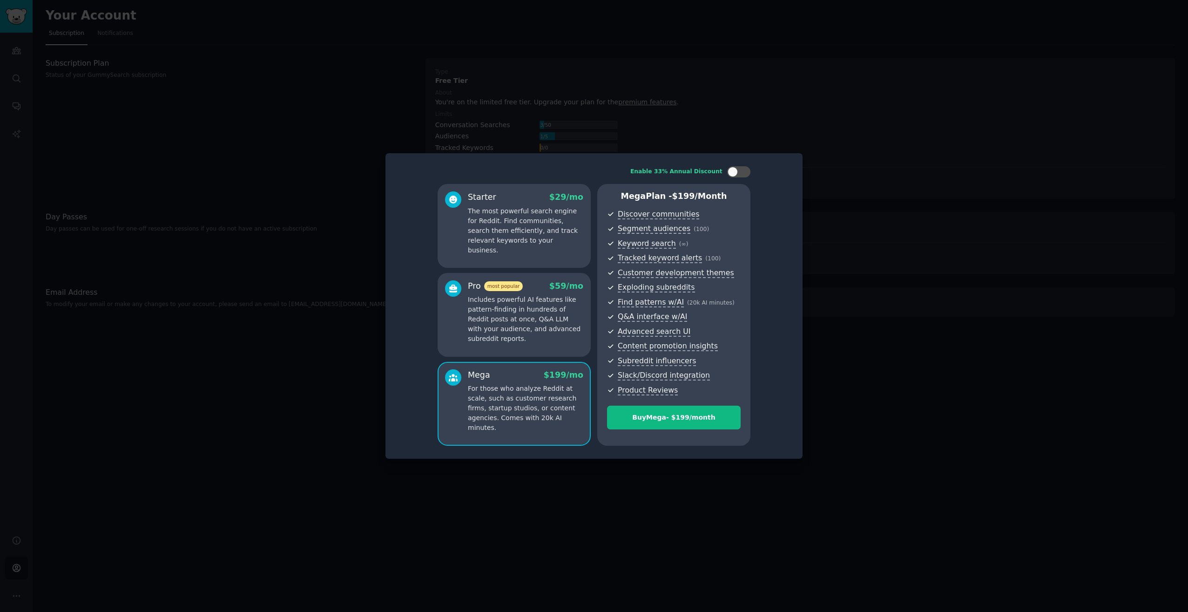
click at [690, 403] on div "Mega Plan - $ 199 /month Discover communities Segment audiences ( 100 ) Keyword…" at bounding box center [673, 315] width 153 height 262
click at [573, 464] on div at bounding box center [594, 306] width 1188 height 612
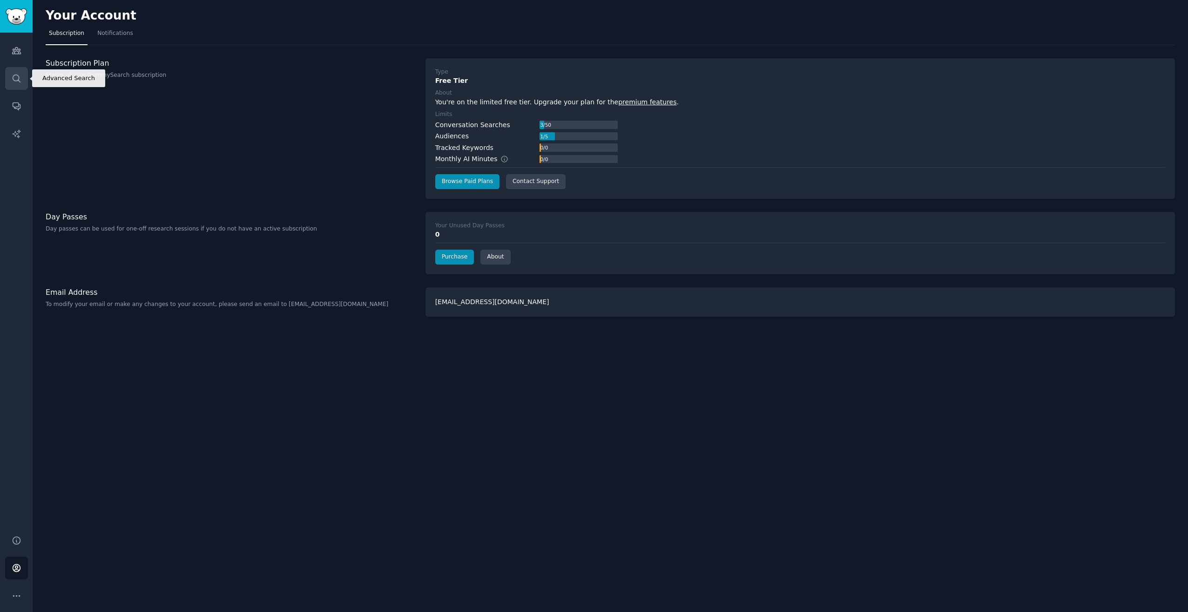
click at [20, 78] on icon "Sidebar" at bounding box center [17, 79] width 10 height 10
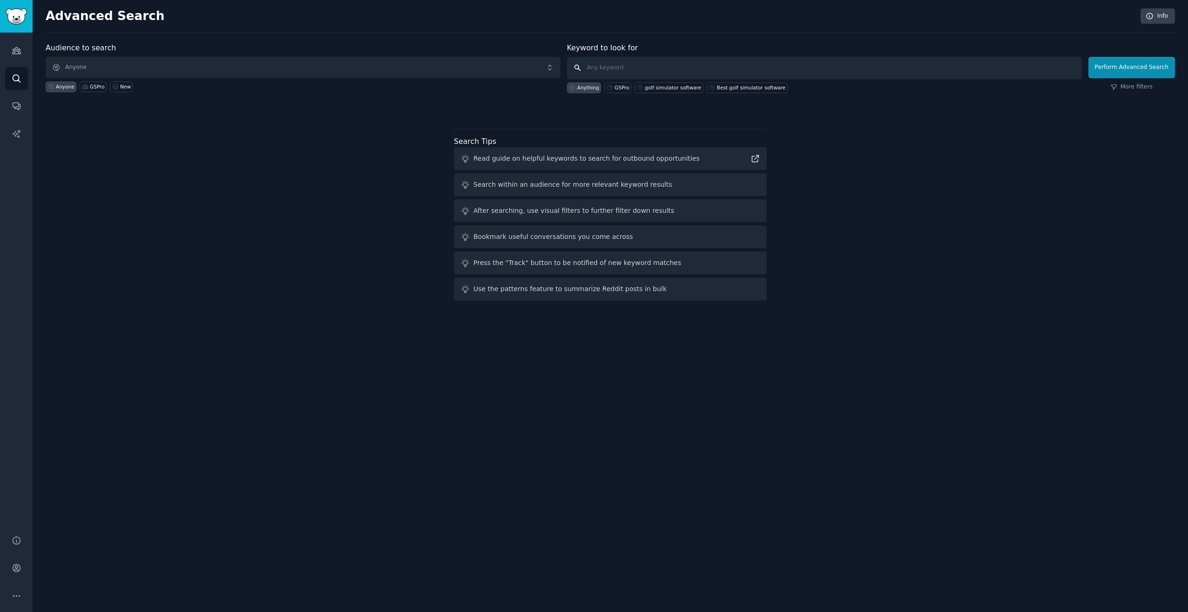
click at [604, 64] on input "text" at bounding box center [824, 68] width 515 height 22
click at [613, 88] on icon at bounding box center [609, 87] width 7 height 7
type input "GSPro"
click at [1114, 66] on button "Perform Advanced Search" at bounding box center [1131, 67] width 87 height 21
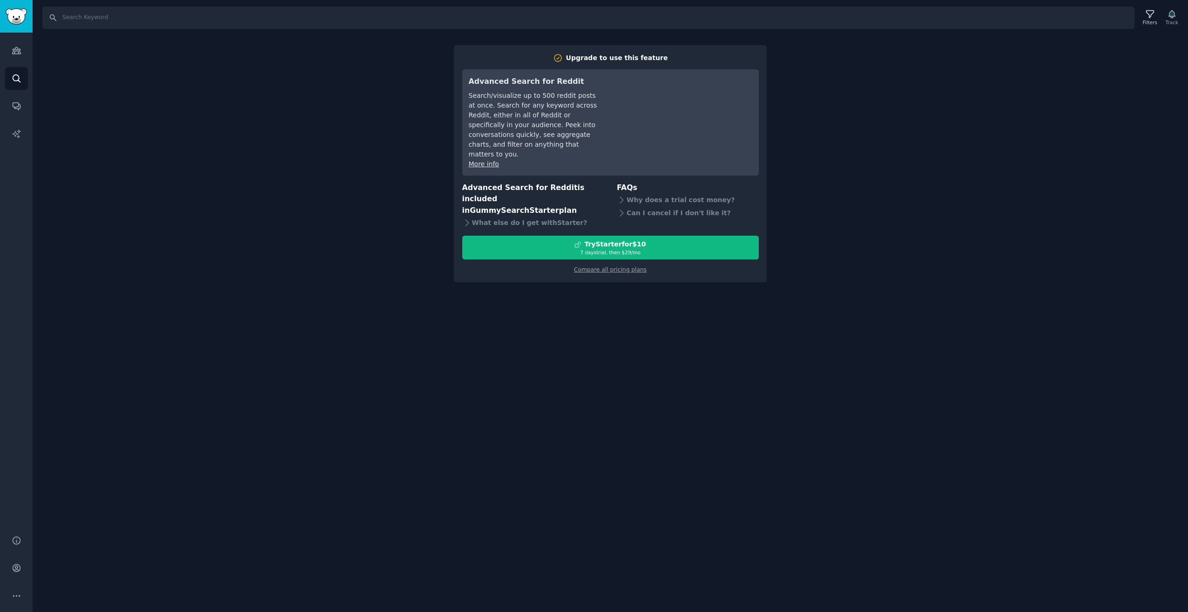
click at [200, 355] on div "Search Filters Track Upgrade to use this feature Advanced Search for Reddit Sea…" at bounding box center [610, 306] width 1155 height 612
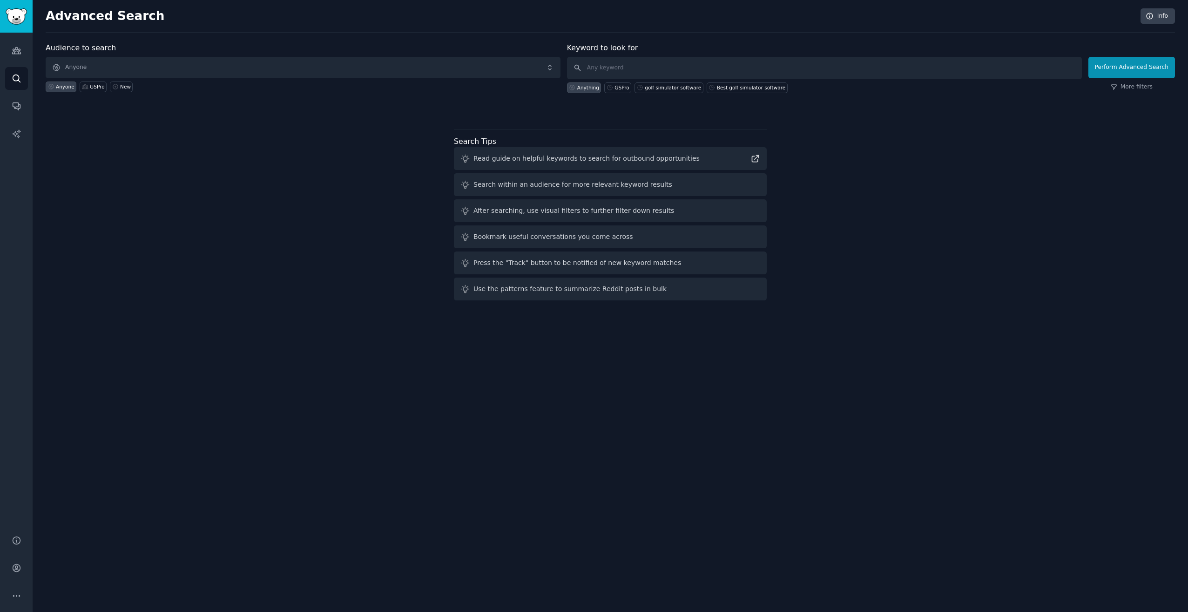
click at [448, 352] on div "Advanced Search Info Audience to search Anyone Anyone GSPro New Keyword to look…" at bounding box center [610, 306] width 1155 height 612
click at [916, 248] on div "Audience to search Anyone Anyone GSPro New Keyword to look for Anything GSPro g…" at bounding box center [610, 173] width 1129 height 262
click at [254, 196] on div "Audience to search Anyone Anyone GSPro New Keyword to look for Anything GSPro g…" at bounding box center [610, 173] width 1129 height 262
click at [18, 55] on icon "Sidebar" at bounding box center [17, 51] width 10 height 10
